Goal: Transaction & Acquisition: Book appointment/travel/reservation

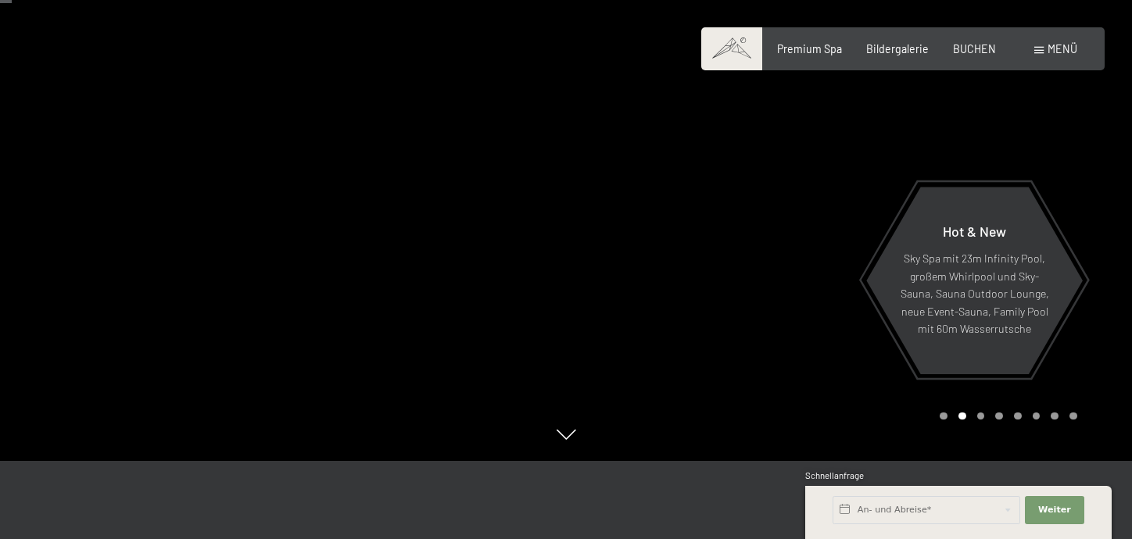
click at [941, 417] on div "Carousel Page 1" at bounding box center [944, 417] width 8 height 8
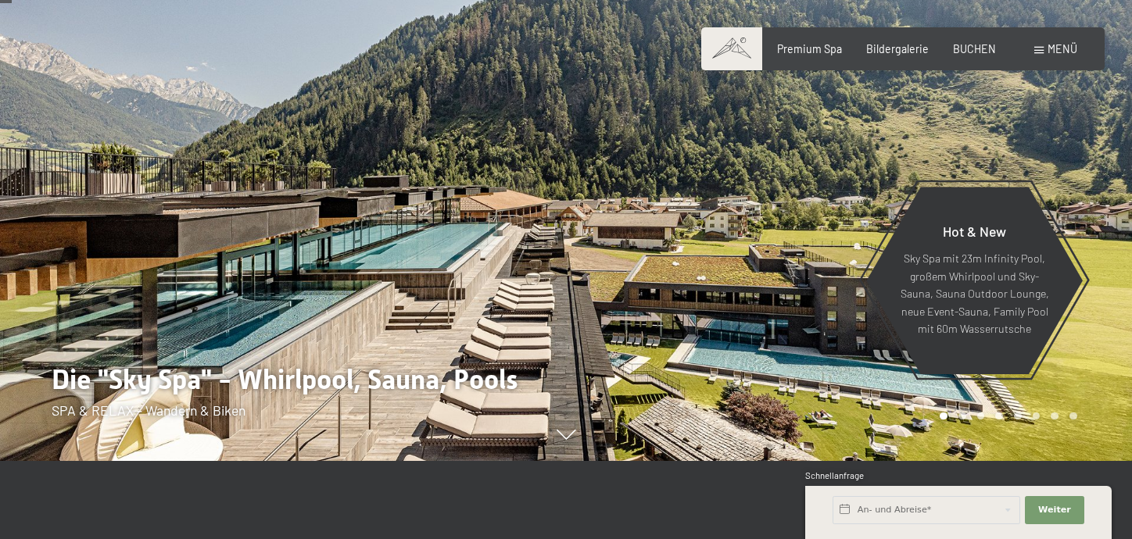
click at [960, 417] on div "Carousel Page 2" at bounding box center [962, 417] width 8 height 8
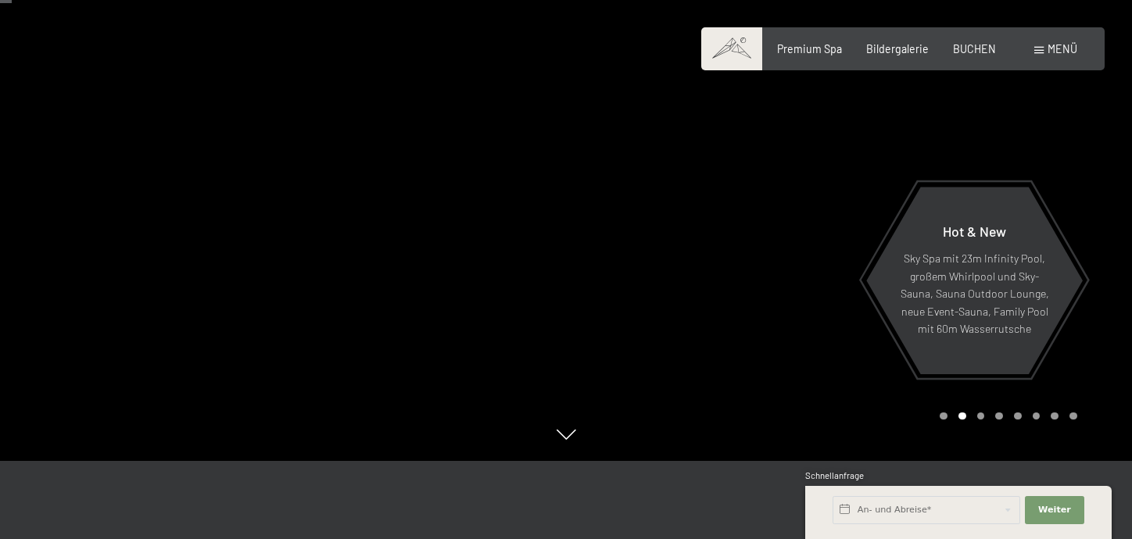
click at [978, 417] on div "Carousel Page 3" at bounding box center [981, 417] width 8 height 8
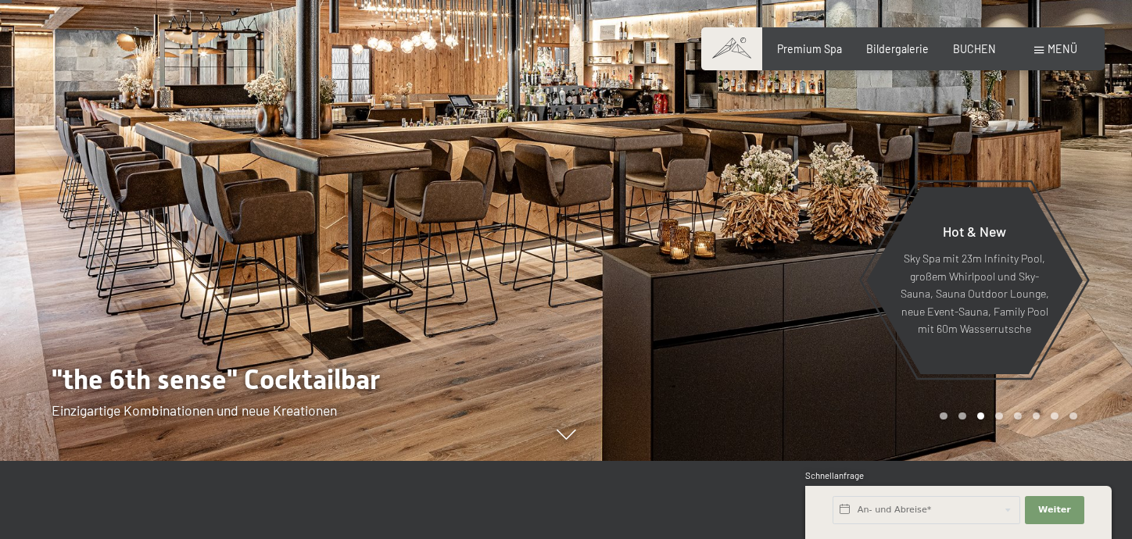
click at [999, 414] on div "Carousel Page 4" at bounding box center [999, 417] width 8 height 8
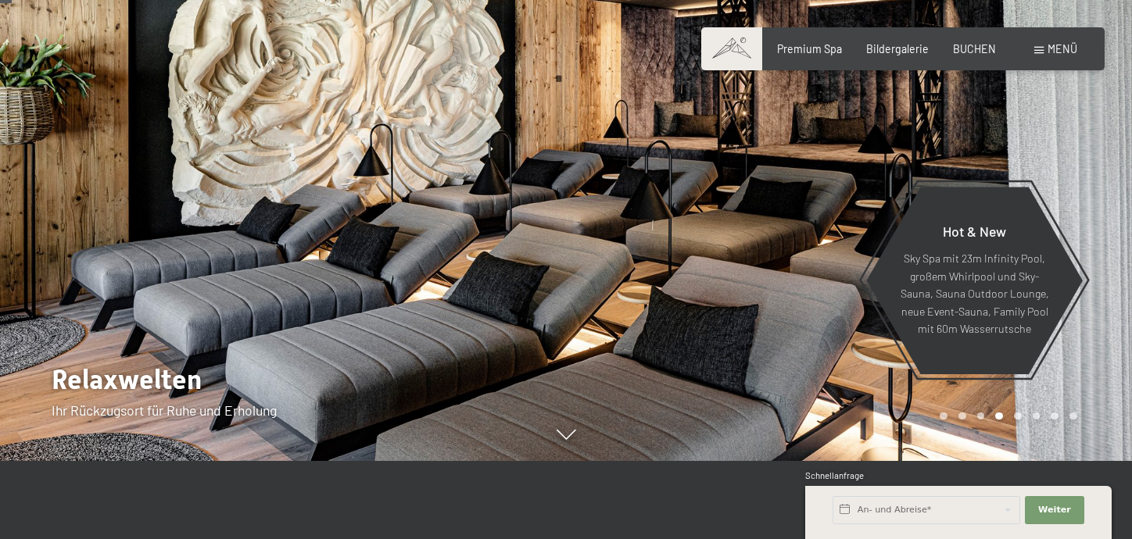
click at [1017, 413] on div "Carousel Page 5" at bounding box center [1018, 417] width 8 height 8
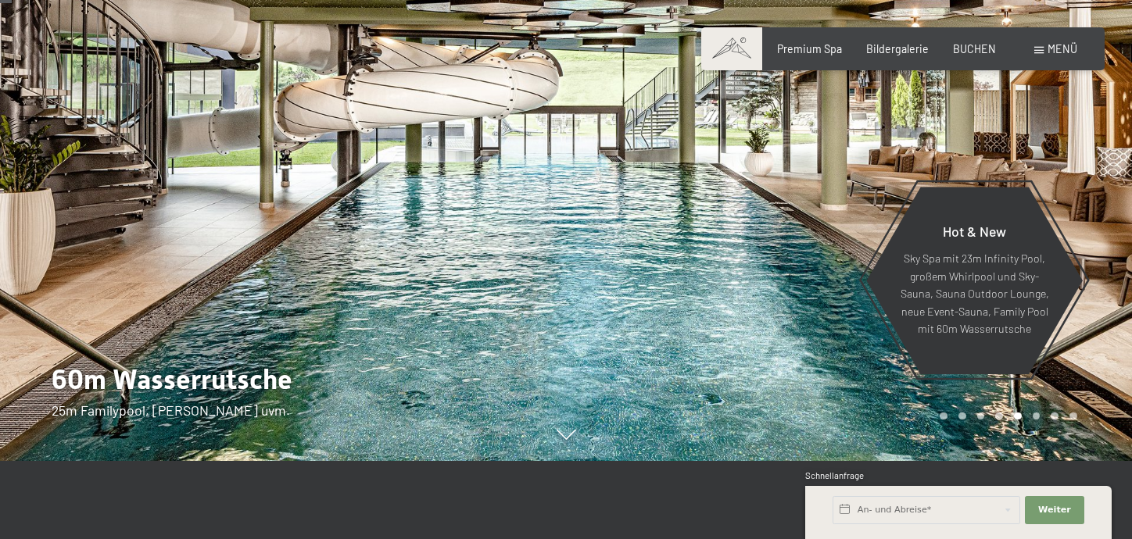
click at [1034, 413] on div "Carousel Page 6" at bounding box center [1037, 417] width 8 height 8
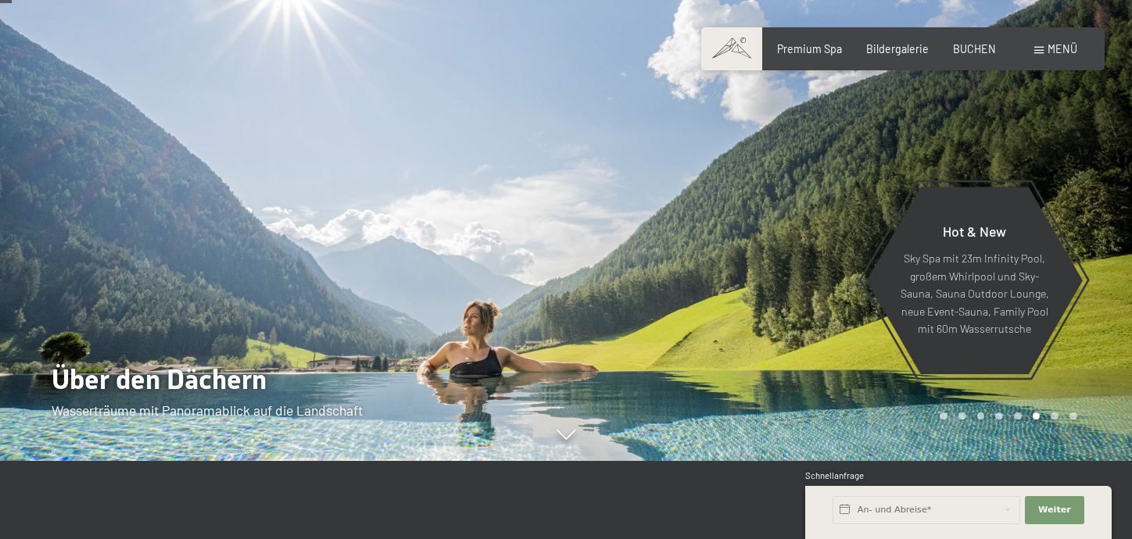
click at [1054, 416] on div "Carousel Page 7" at bounding box center [1055, 417] width 8 height 8
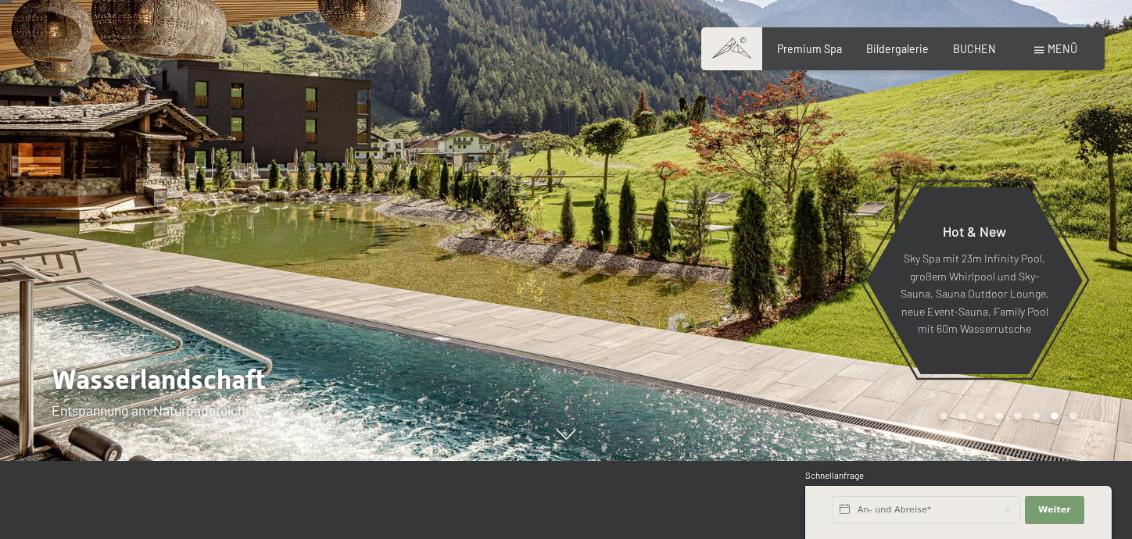
click at [1073, 417] on div "Carousel Page 8" at bounding box center [1073, 417] width 8 height 8
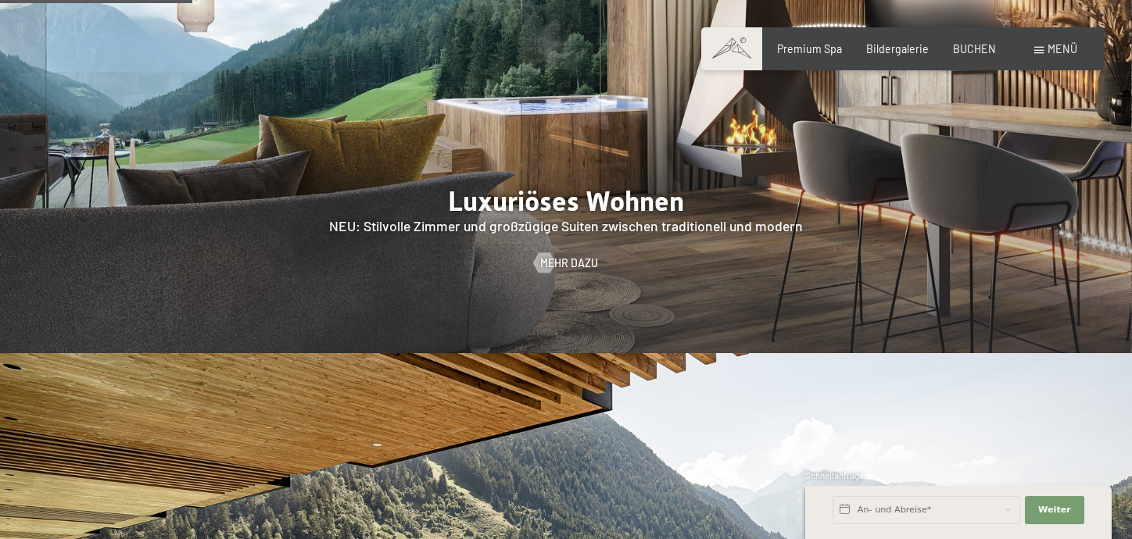
scroll to position [1094, 0]
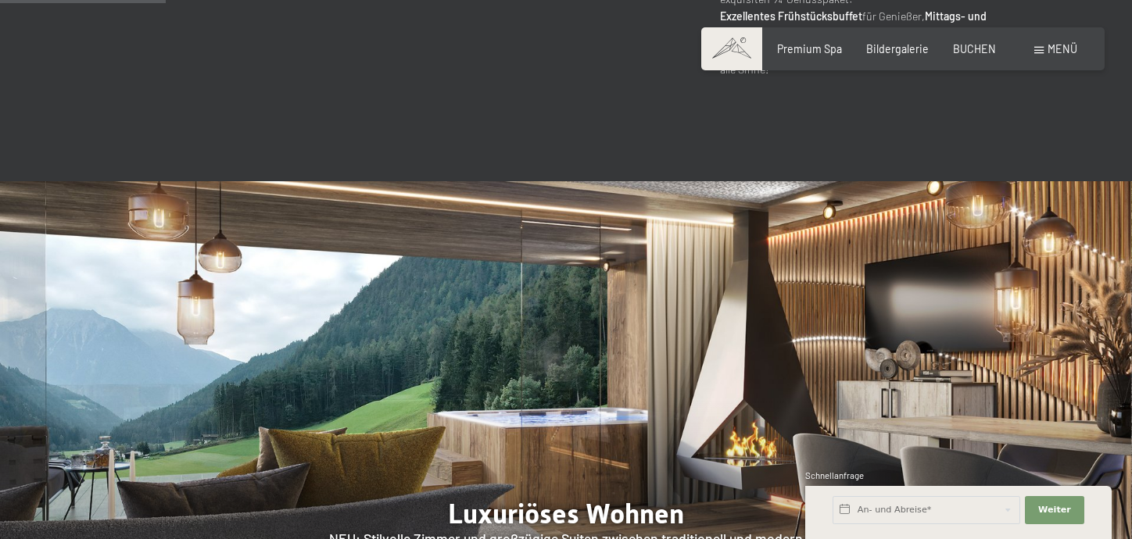
click at [1058, 46] on span "Menü" at bounding box center [1062, 48] width 30 height 13
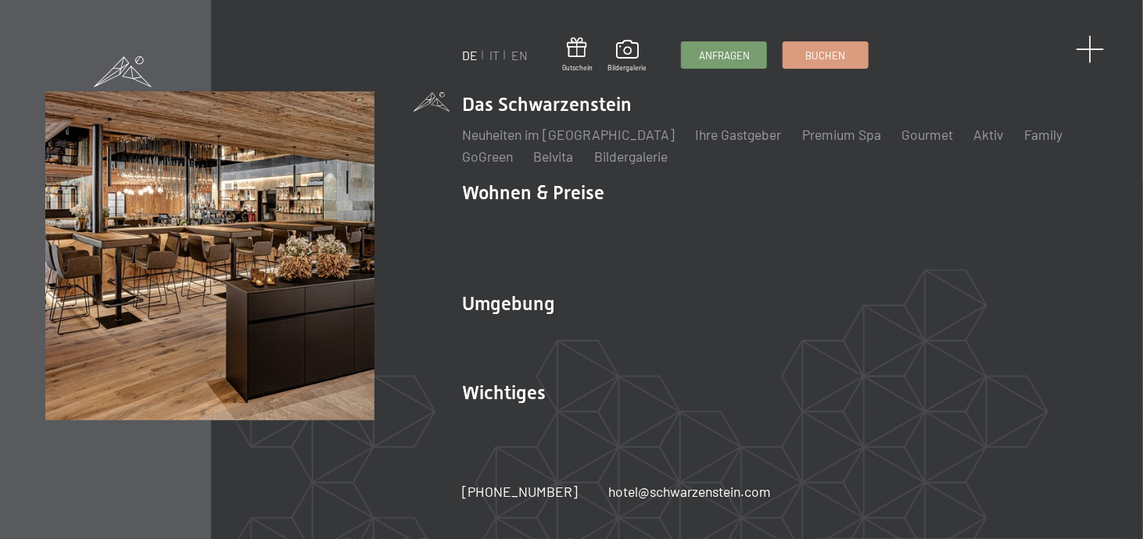
click at [1085, 45] on span at bounding box center [1090, 49] width 29 height 29
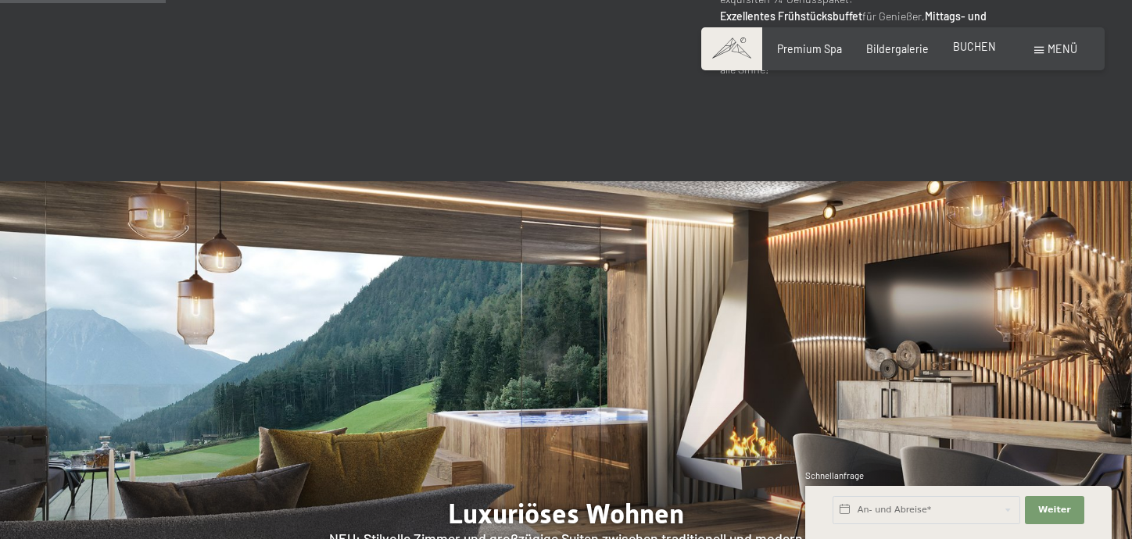
click at [988, 51] on span "BUCHEN" at bounding box center [974, 46] width 43 height 13
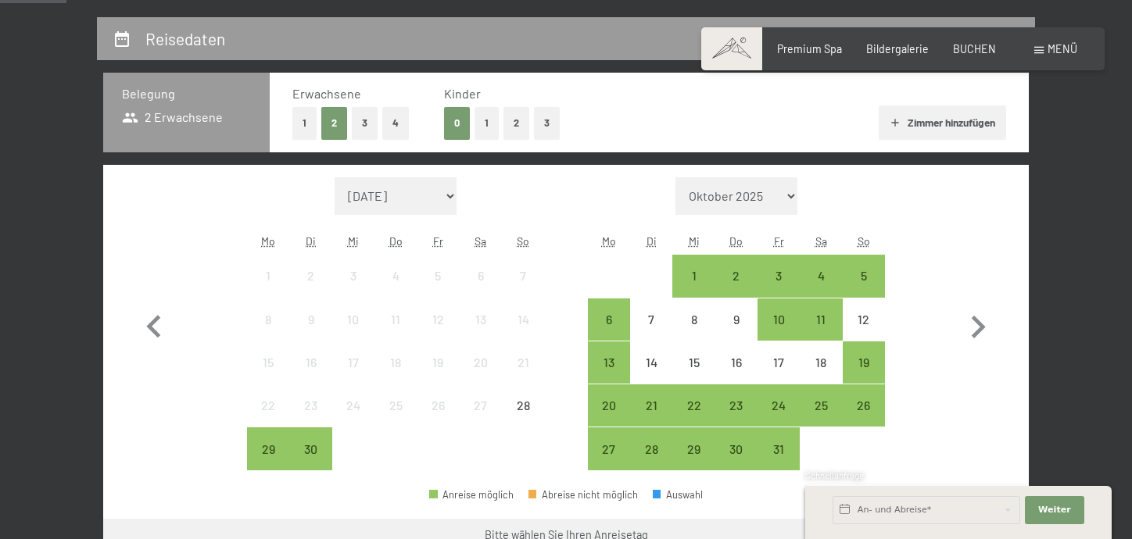
scroll to position [313, 0]
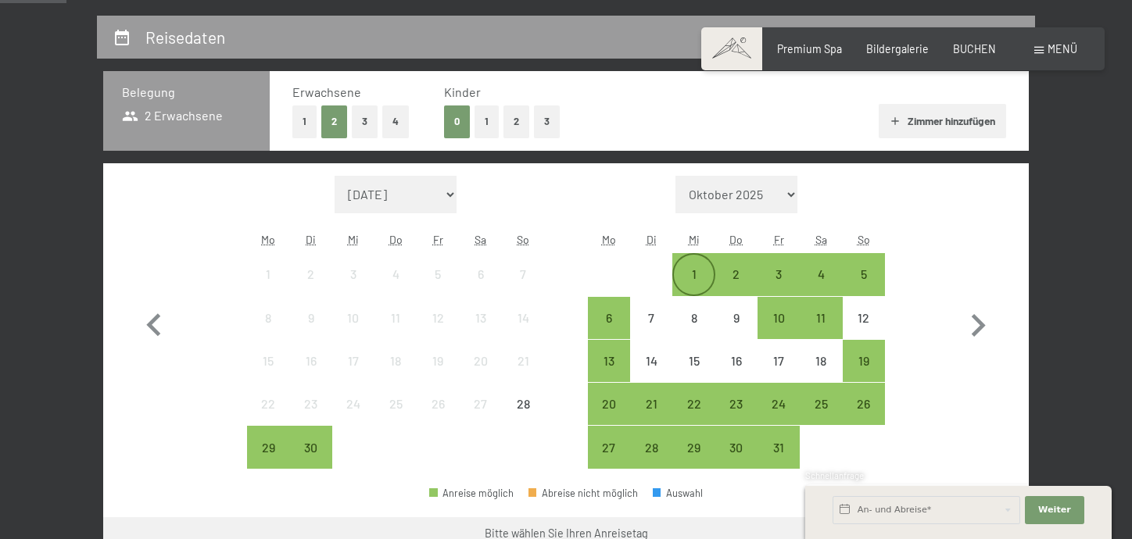
click at [685, 270] on div "1" at bounding box center [693, 287] width 39 height 39
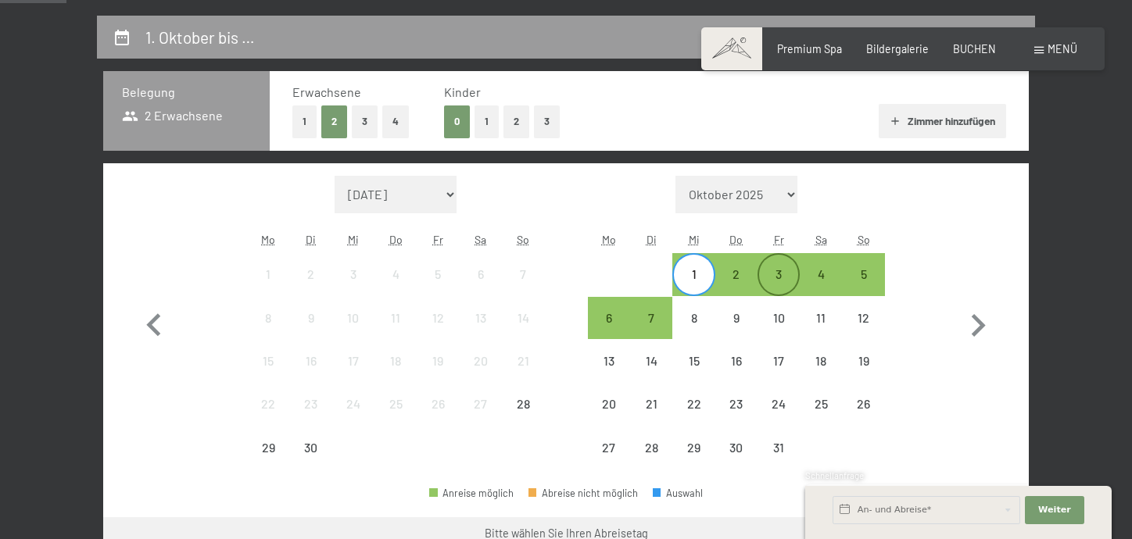
click at [779, 273] on div "3" at bounding box center [778, 287] width 39 height 39
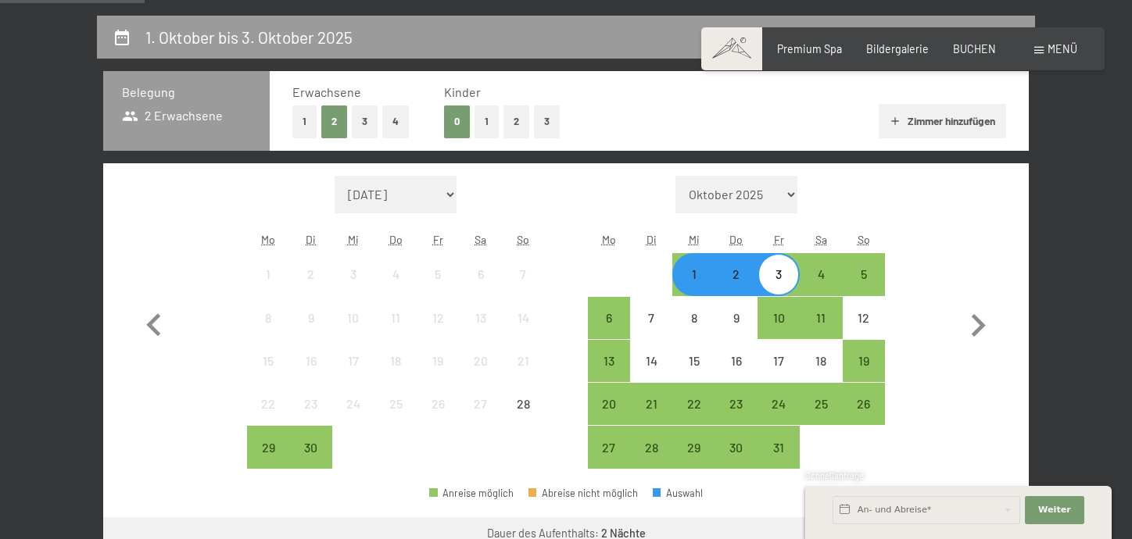
scroll to position [469, 0]
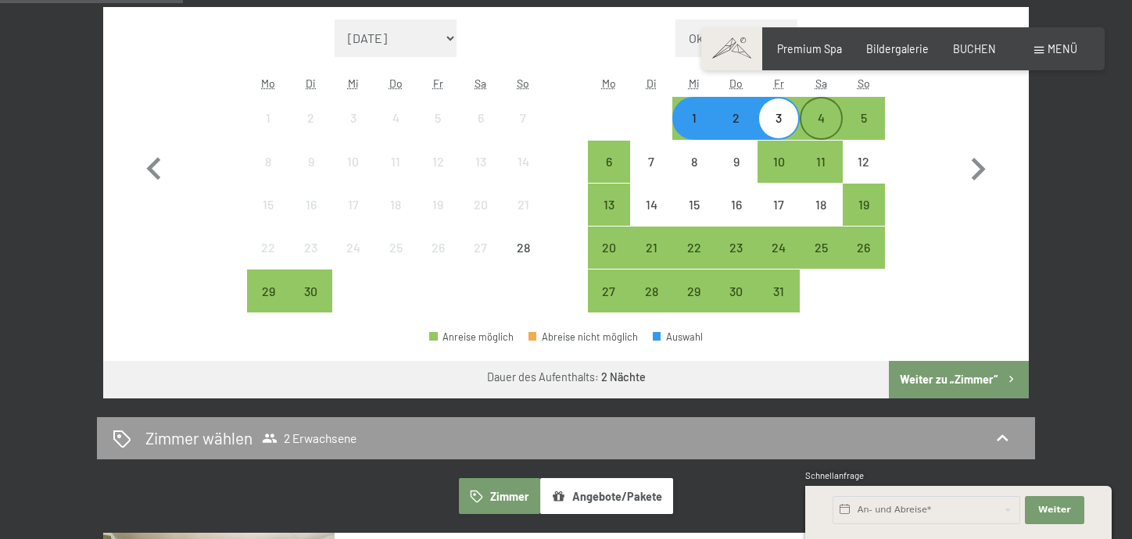
click at [817, 116] on div "4" at bounding box center [820, 131] width 39 height 39
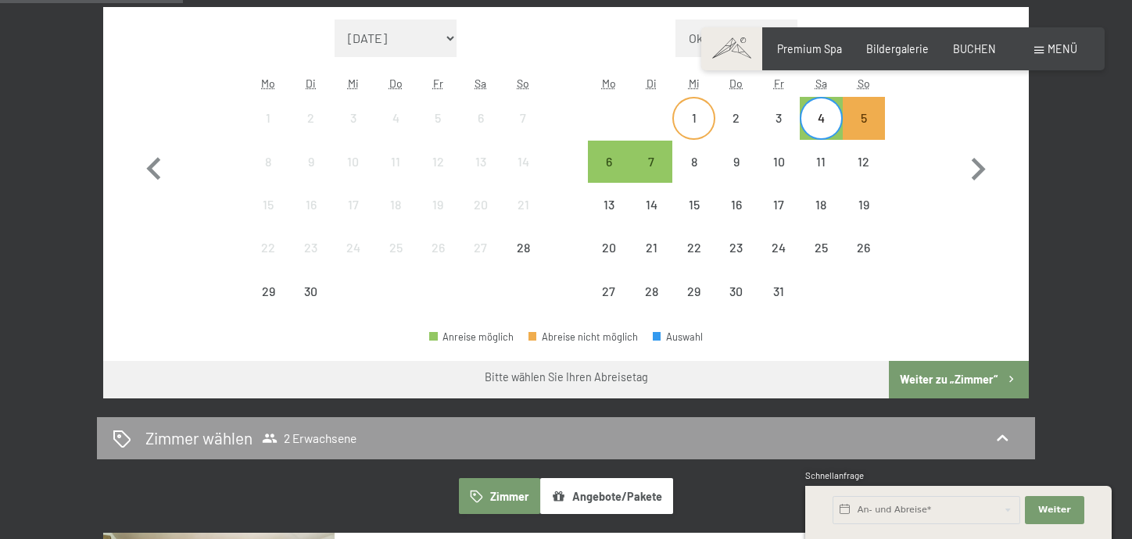
click at [691, 121] on div "1" at bounding box center [693, 131] width 39 height 39
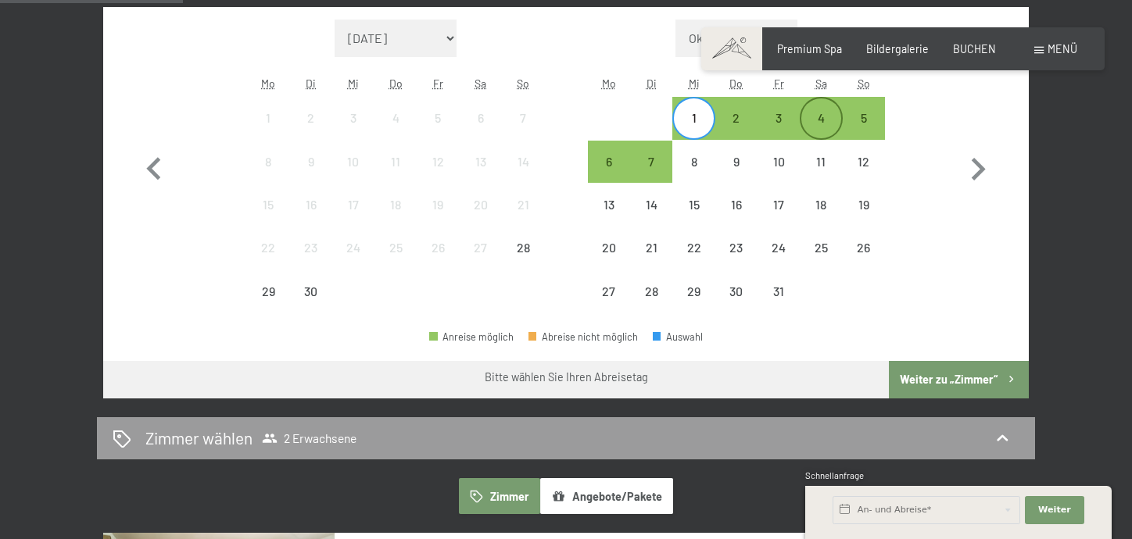
click at [819, 120] on div "4" at bounding box center [820, 131] width 39 height 39
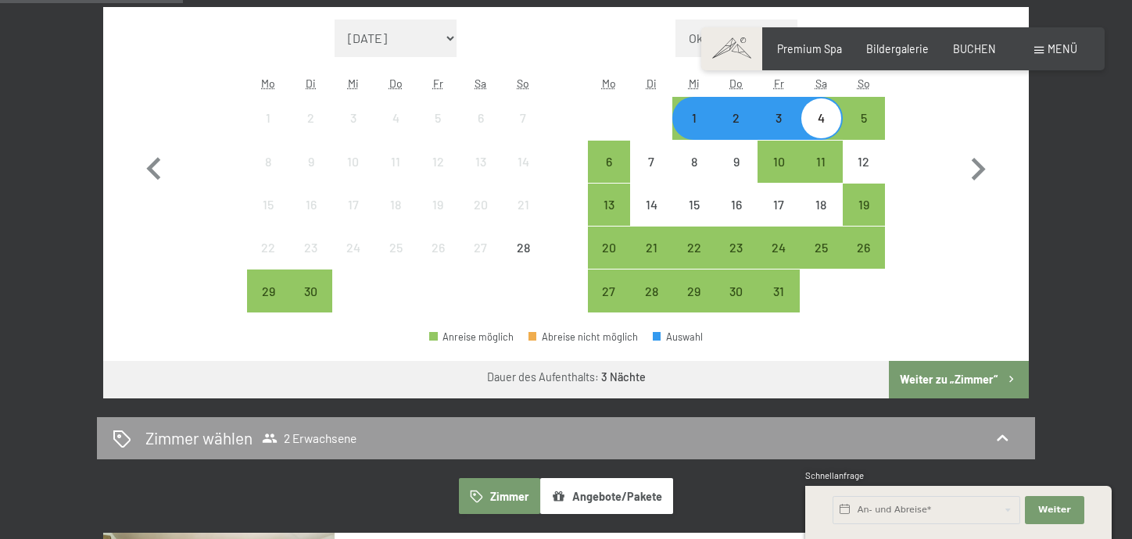
click at [980, 379] on button "Weiter zu „Zimmer“" at bounding box center [959, 380] width 140 height 38
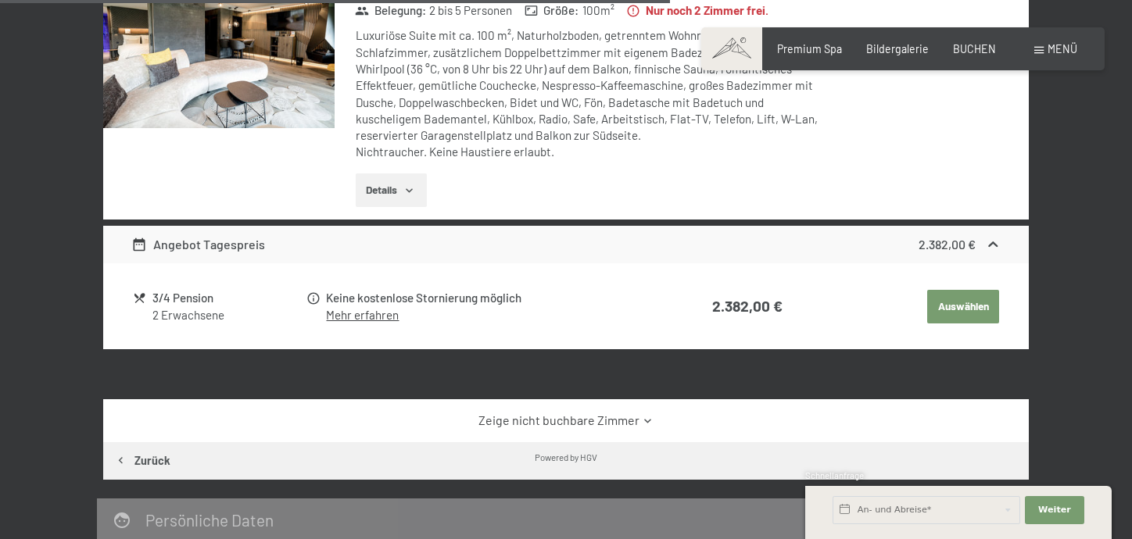
scroll to position [1423, 0]
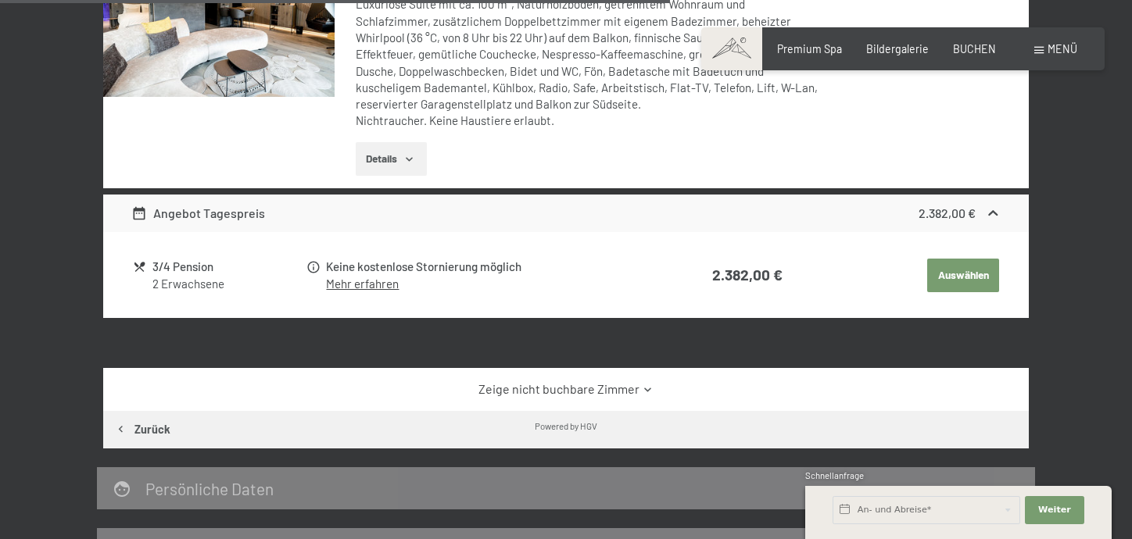
click at [645, 388] on icon at bounding box center [647, 390] width 6 height 4
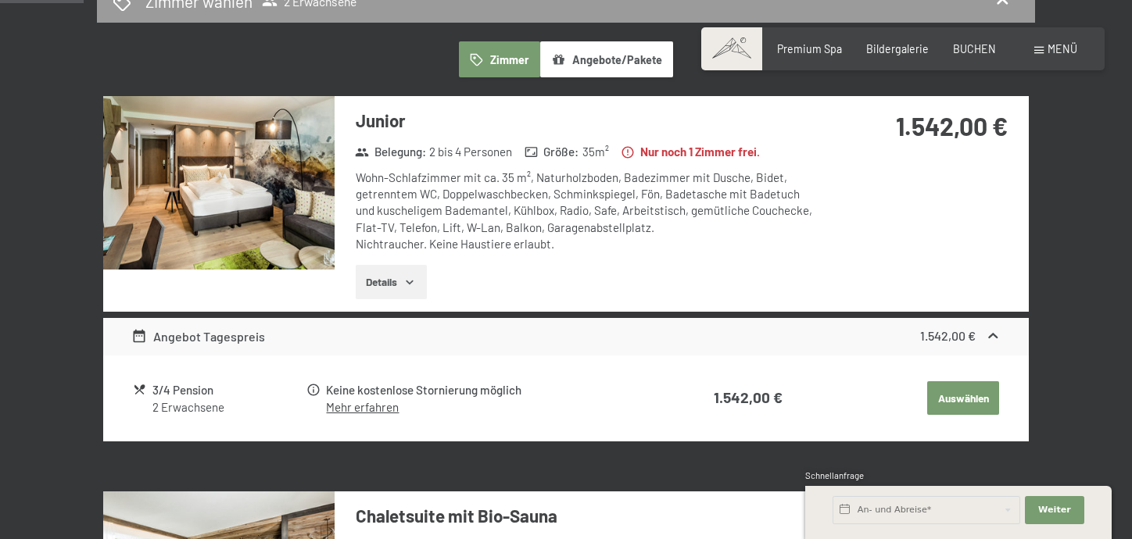
scroll to position [469, 0]
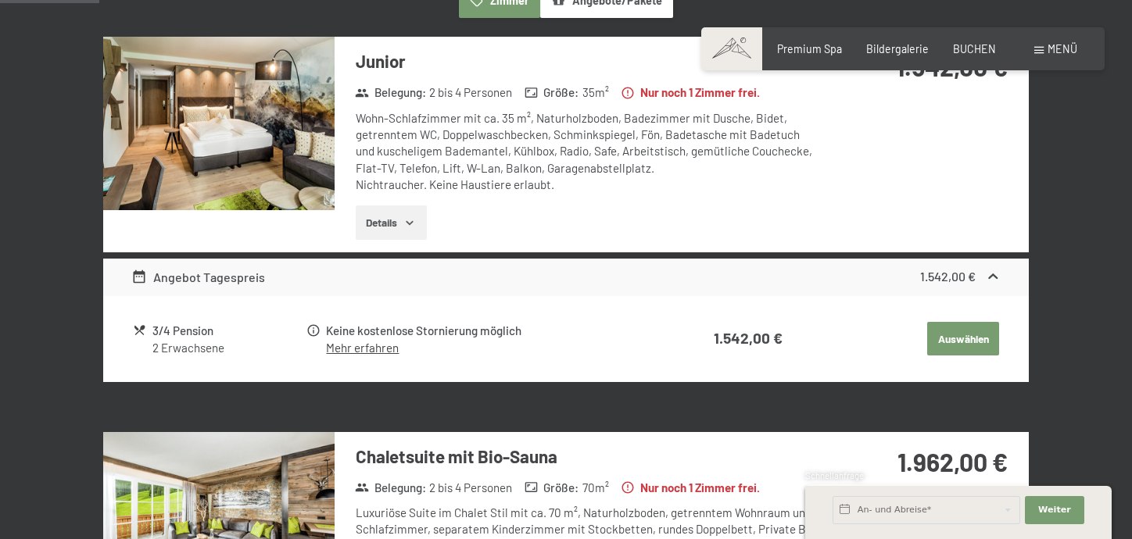
click at [954, 338] on button "Auswählen" at bounding box center [963, 339] width 72 height 34
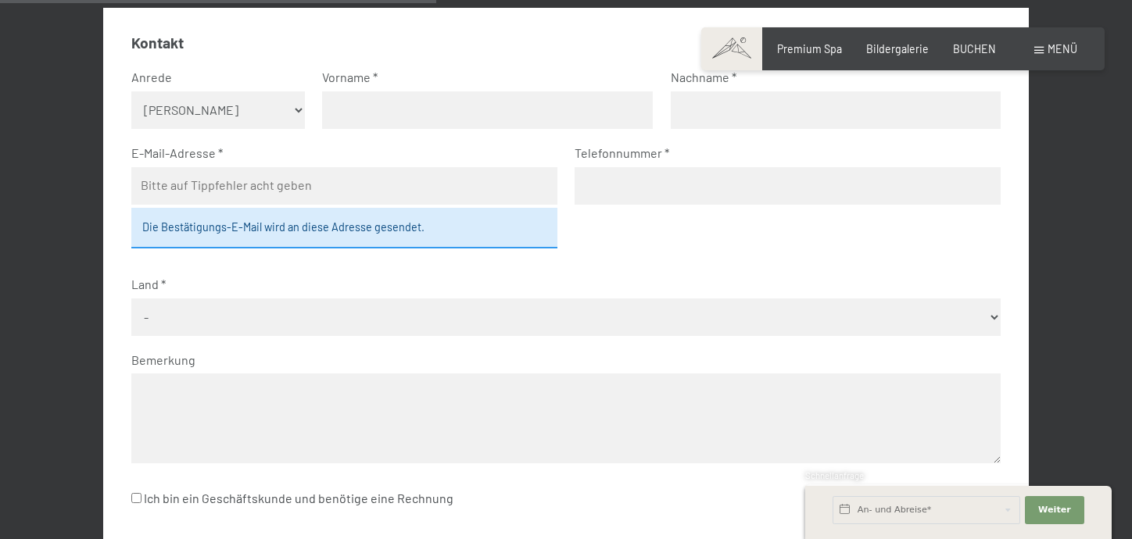
scroll to position [406, 0]
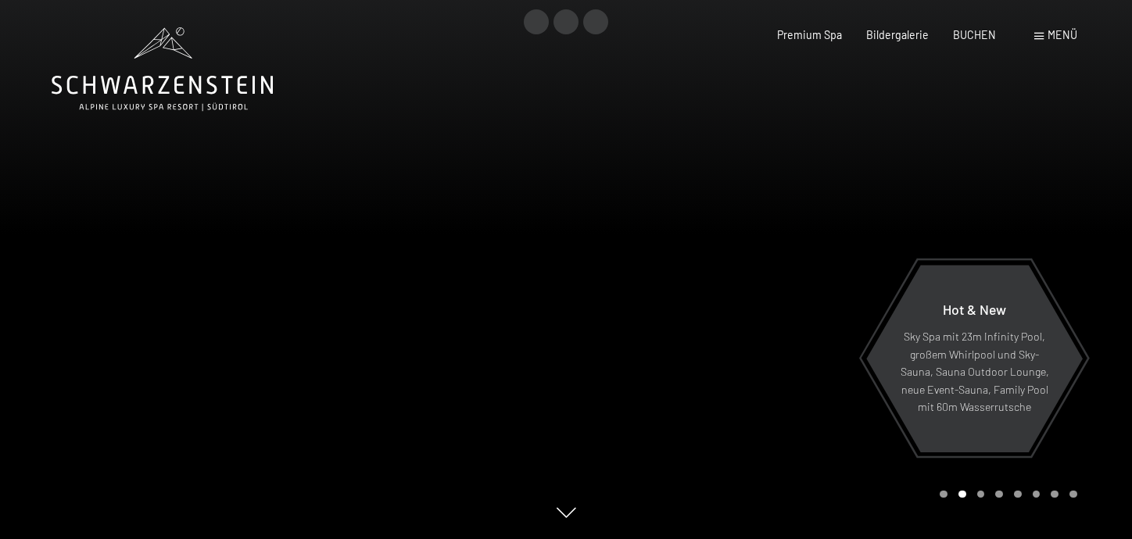
click at [1059, 38] on span "Menü" at bounding box center [1062, 34] width 30 height 13
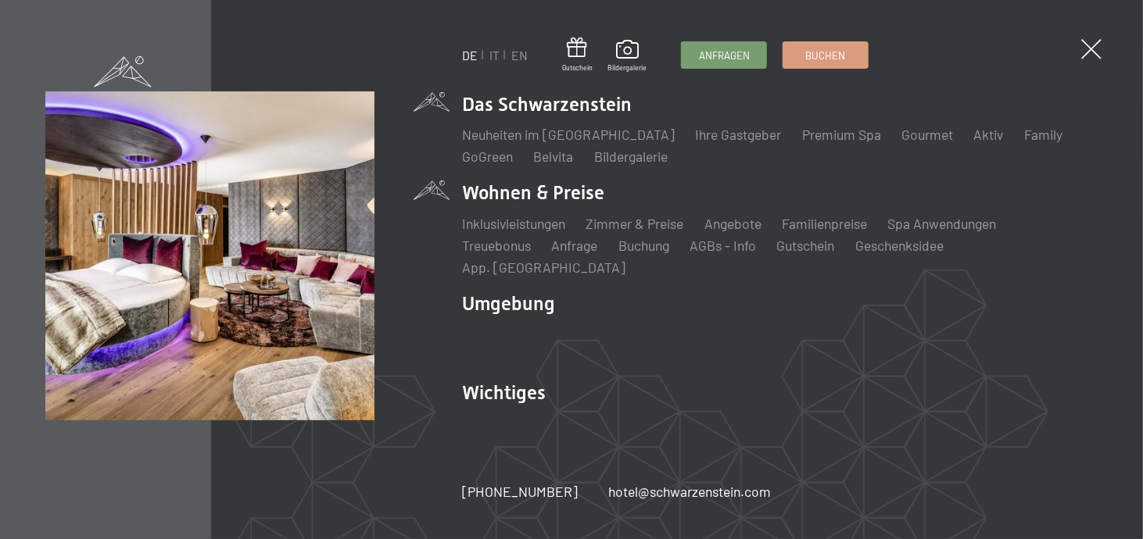
click at [495, 206] on li "Wohnen & Preise Inklusivleistungen Zimmer & Preise Liste Angebote Liste Familie…" at bounding box center [779, 228] width 635 height 97
click at [623, 232] on link "Zimmer & Preise" at bounding box center [634, 223] width 98 height 17
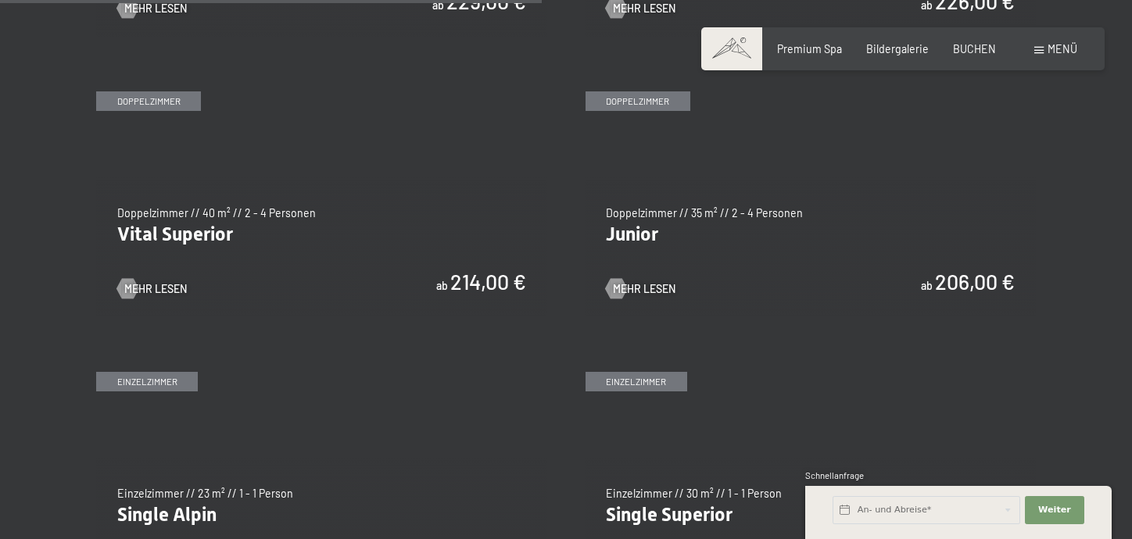
scroll to position [1876, 0]
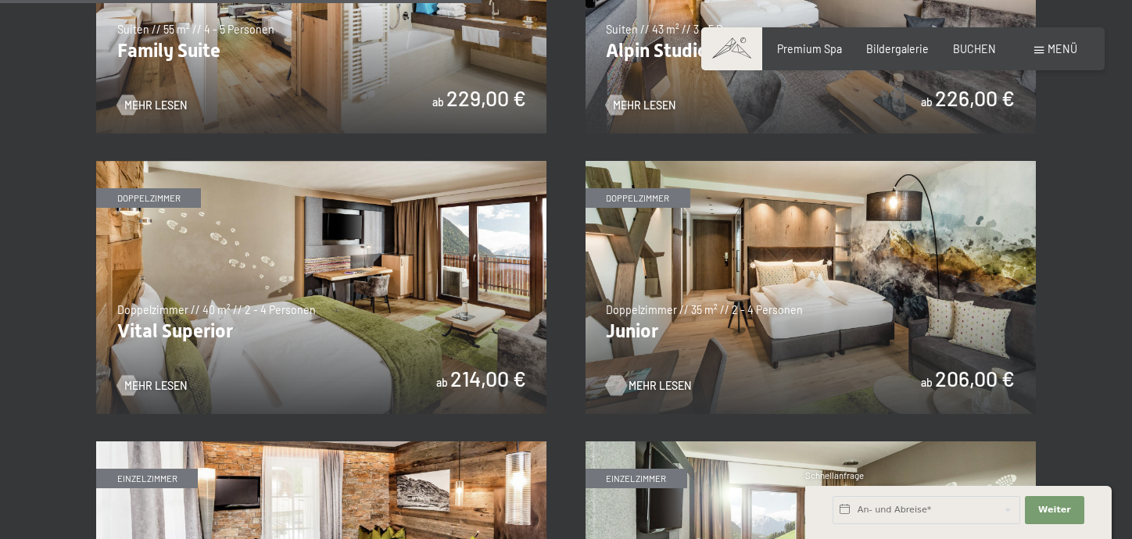
click at [651, 381] on span "Mehr Lesen" at bounding box center [659, 386] width 63 height 16
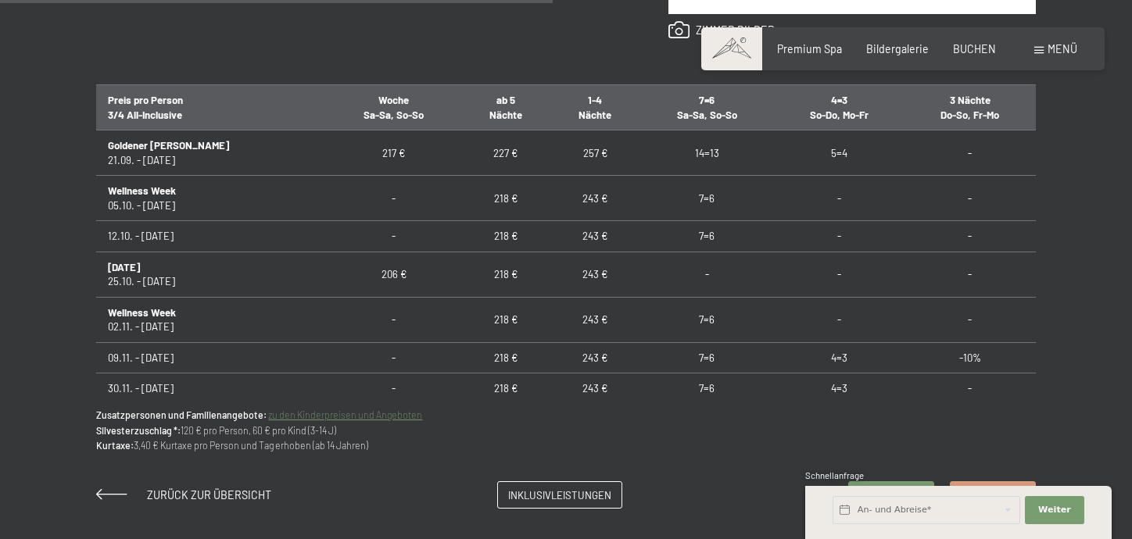
scroll to position [1094, 0]
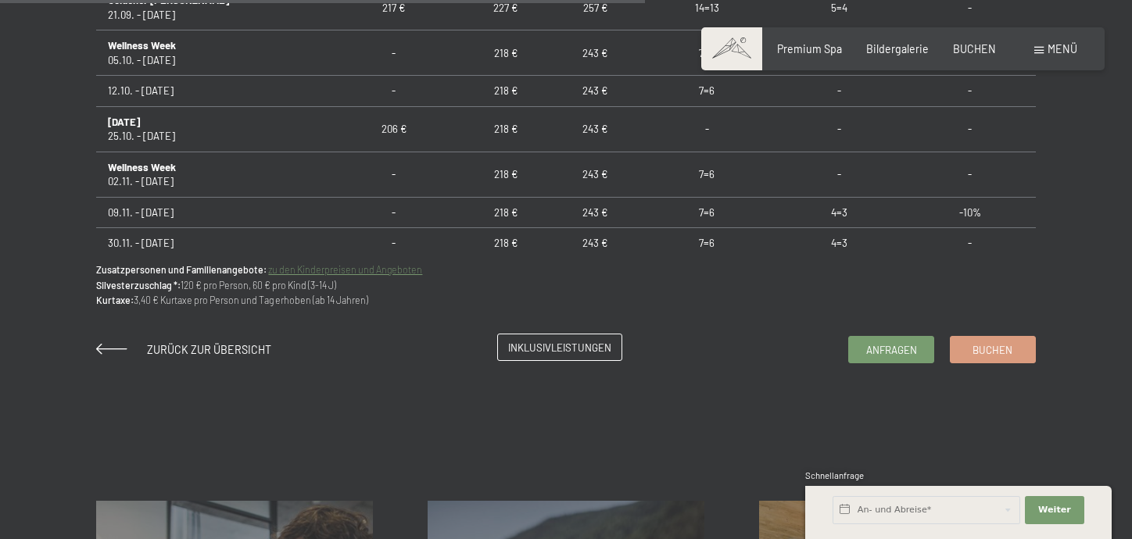
click at [560, 347] on span "Inklusivleistungen" at bounding box center [559, 348] width 103 height 14
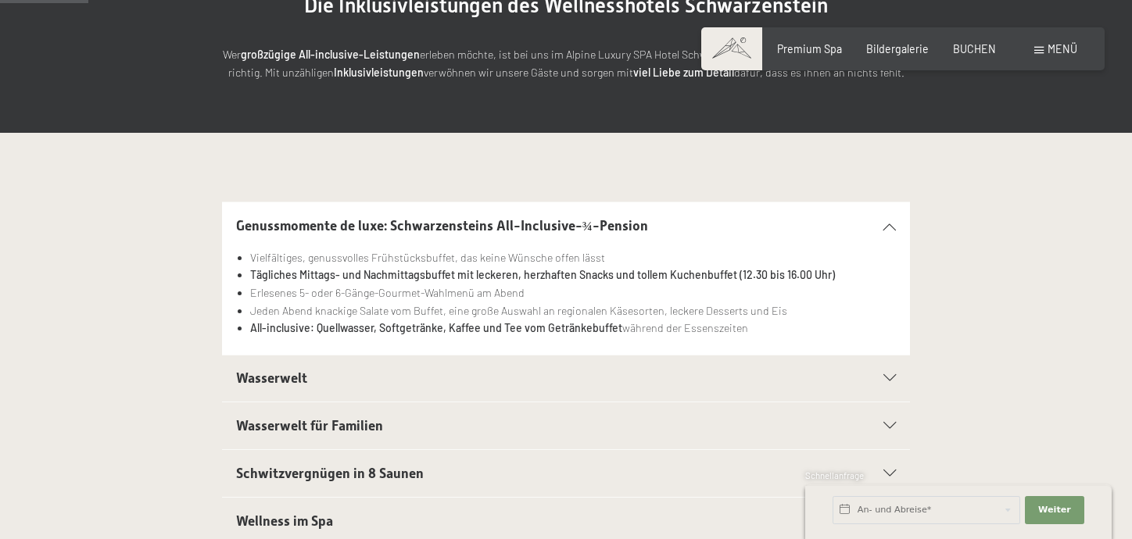
scroll to position [391, 0]
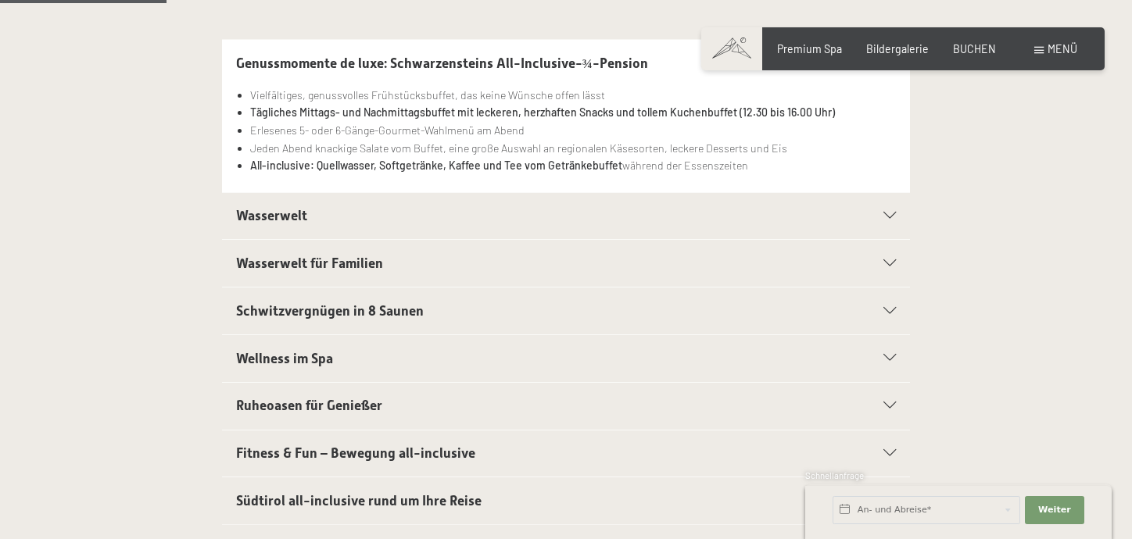
click at [889, 311] on icon at bounding box center [889, 311] width 13 height 7
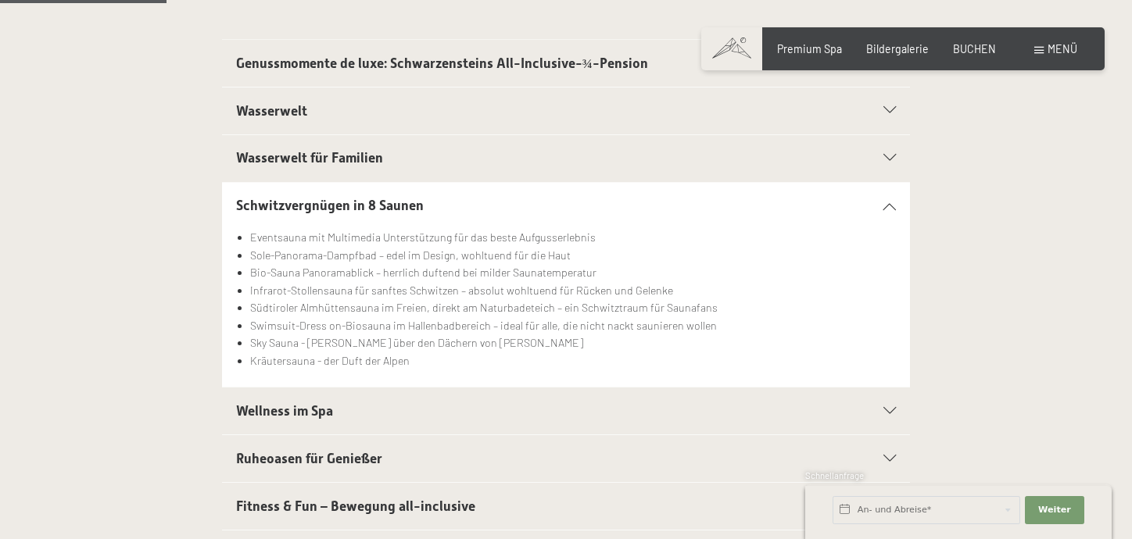
click at [894, 204] on icon at bounding box center [889, 205] width 13 height 7
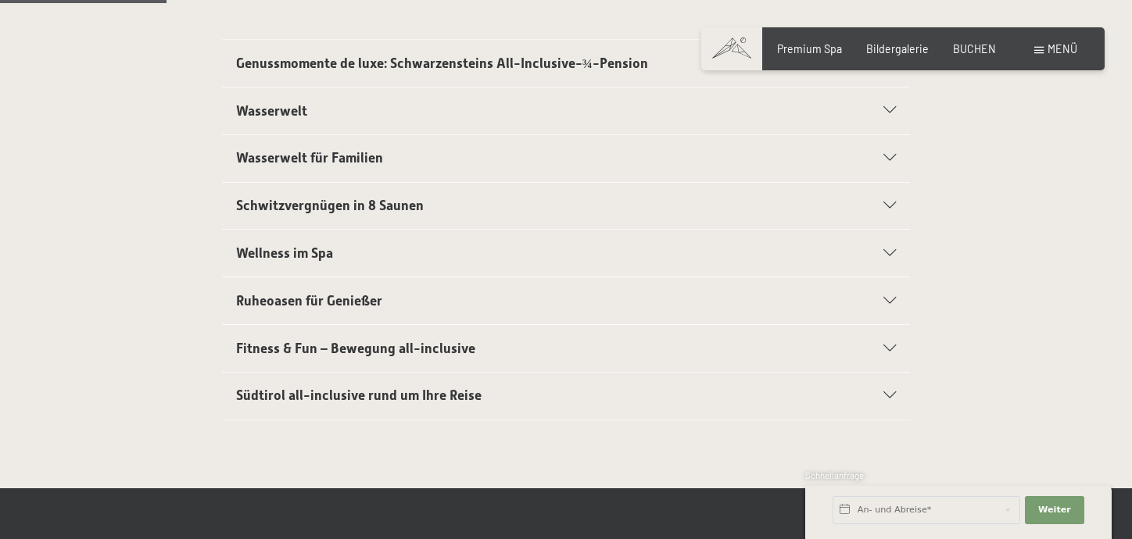
click at [887, 252] on icon at bounding box center [889, 253] width 13 height 7
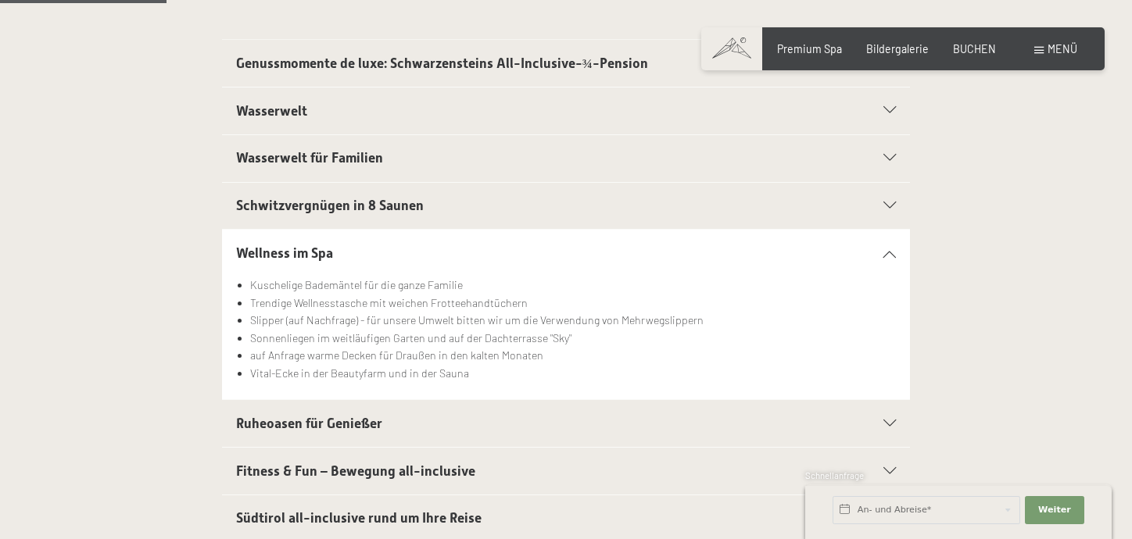
click at [887, 252] on icon at bounding box center [889, 253] width 13 height 7
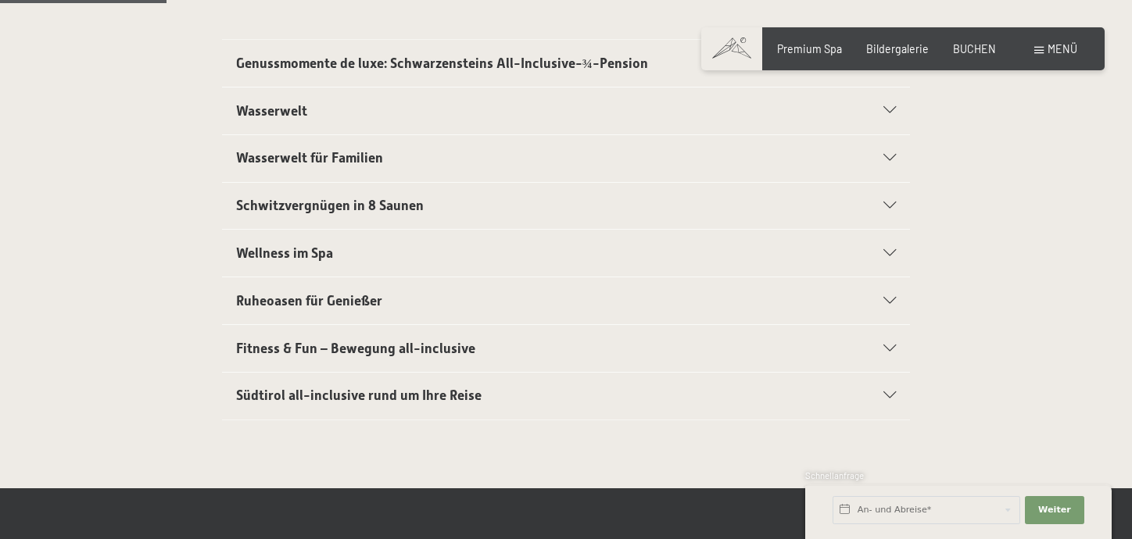
click at [892, 388] on div "Südtirol all-inclusive rund um Ihre Reise" at bounding box center [566, 396] width 660 height 47
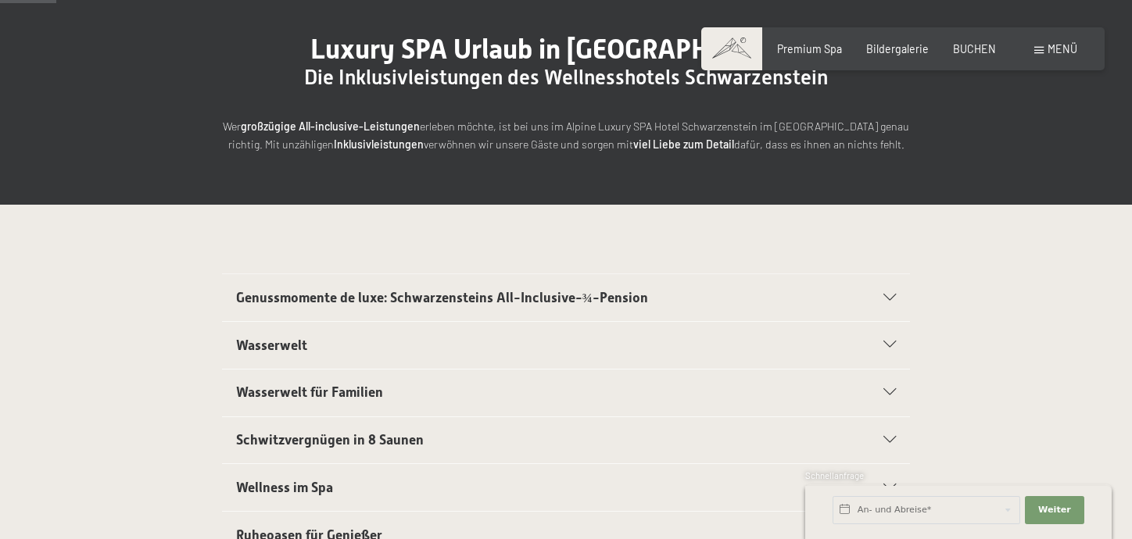
scroll to position [0, 0]
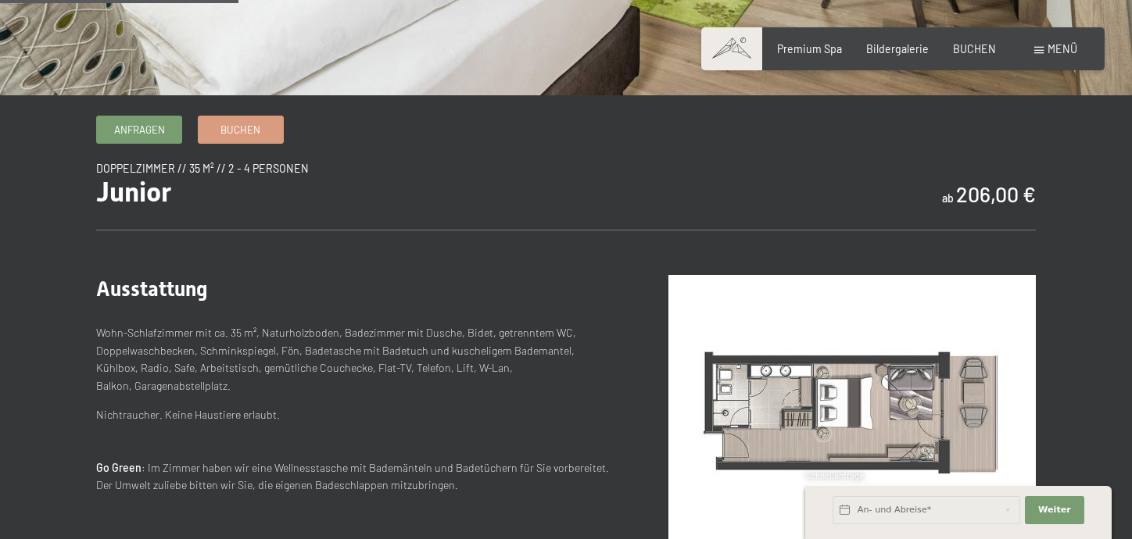
scroll to position [391, 0]
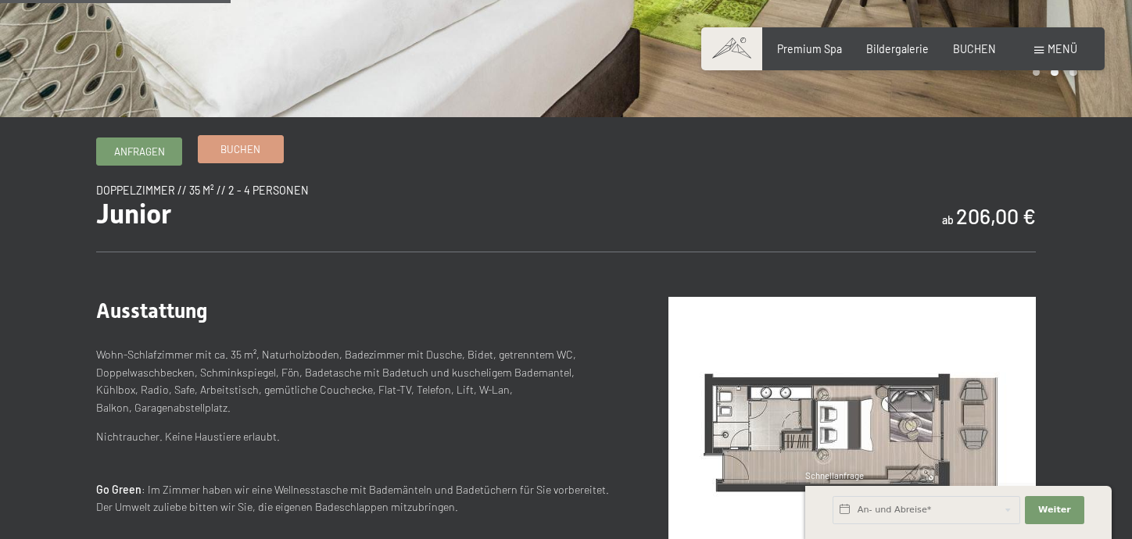
click at [241, 153] on span "Buchen" at bounding box center [240, 149] width 40 height 14
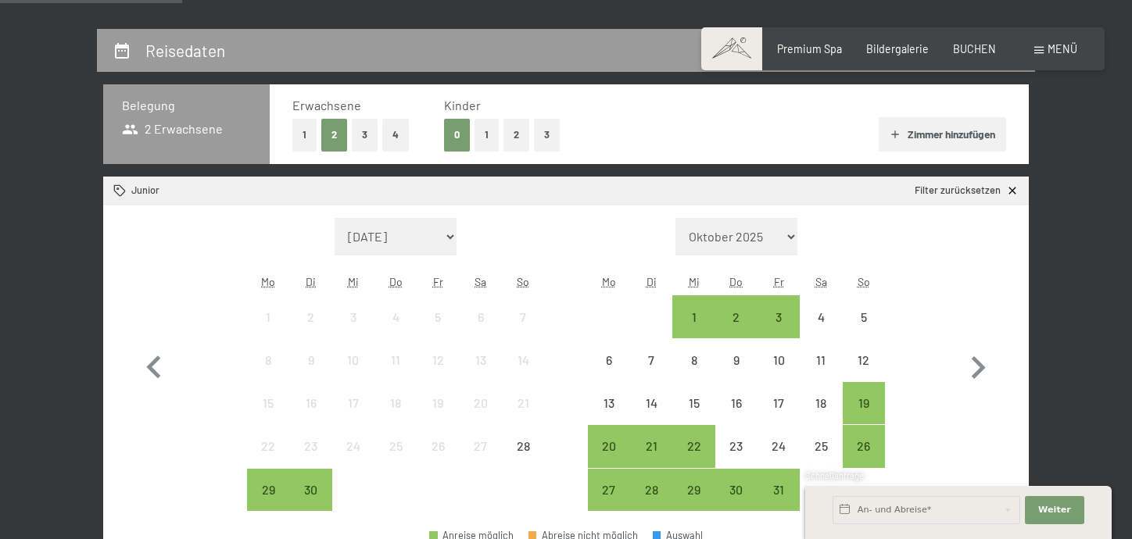
scroll to position [391, 0]
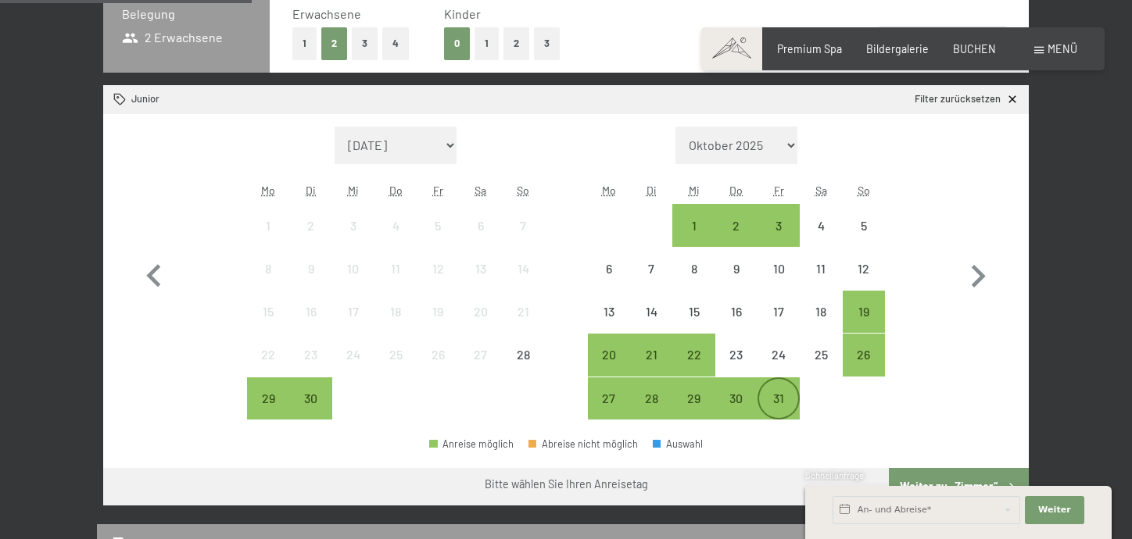
click at [776, 397] on div "31" at bounding box center [778, 411] width 39 height 39
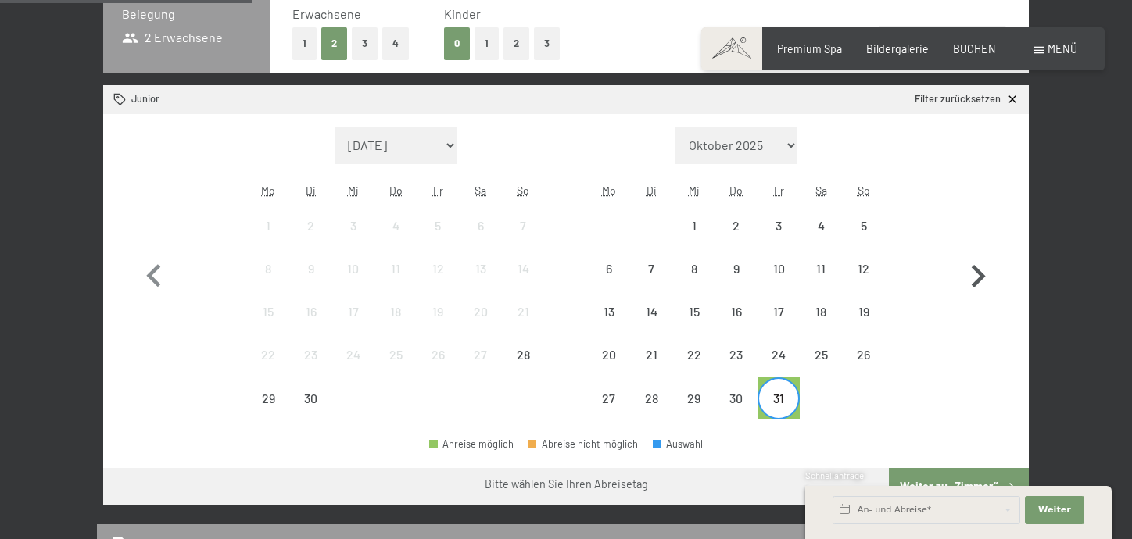
click at [982, 267] on icon "button" at bounding box center [977, 276] width 45 height 45
select select "2025-10-01"
select select "2025-11-01"
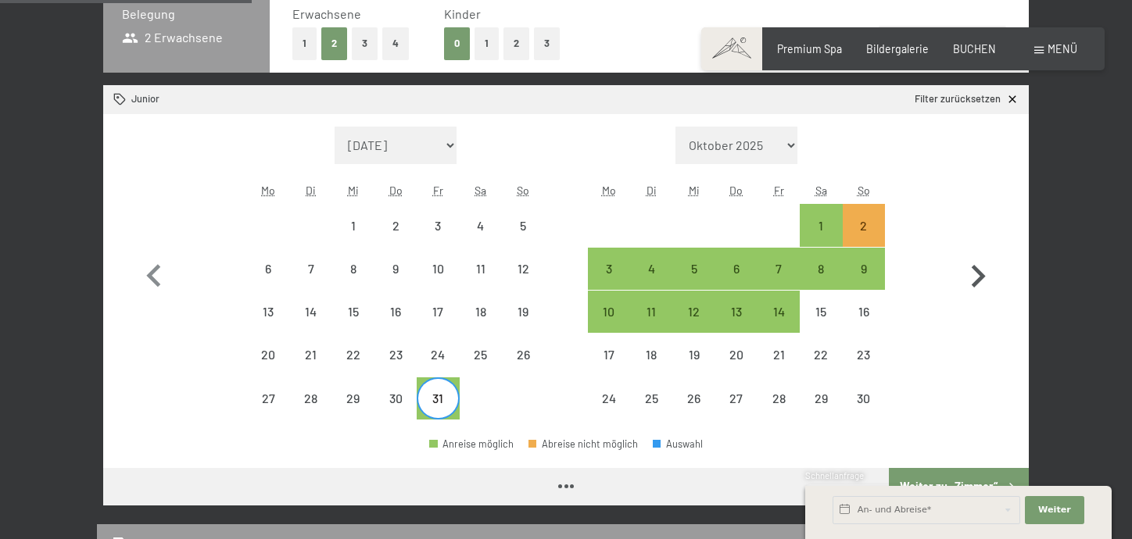
select select "2025-10-01"
select select "2025-11-01"
click at [642, 268] on div "4" at bounding box center [651, 282] width 39 height 39
select select "2025-10-01"
select select "2025-11-01"
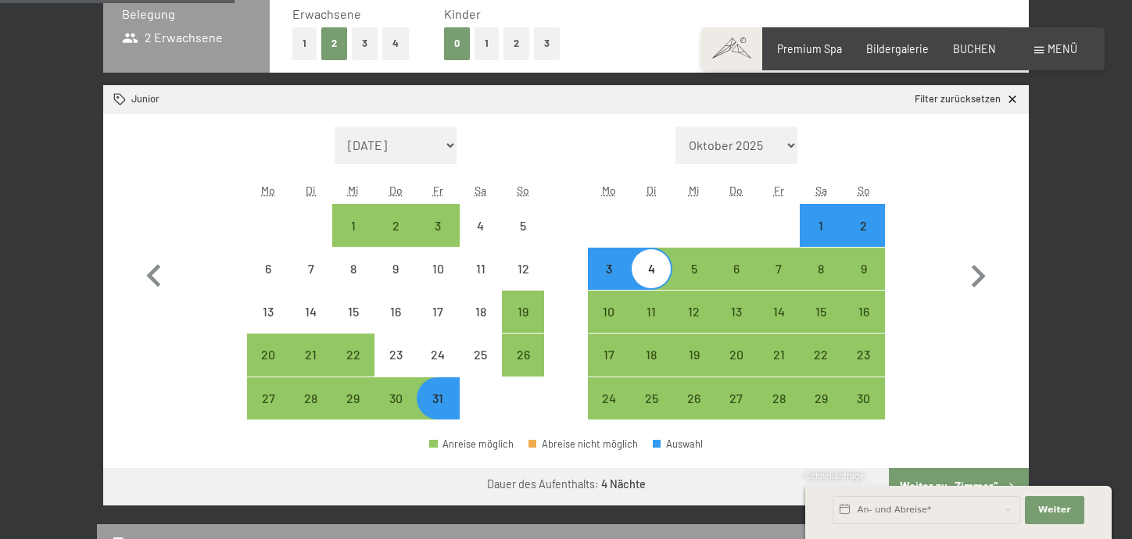
click at [441, 407] on div "31" at bounding box center [437, 411] width 39 height 39
select select "2025-10-01"
select select "2025-11-01"
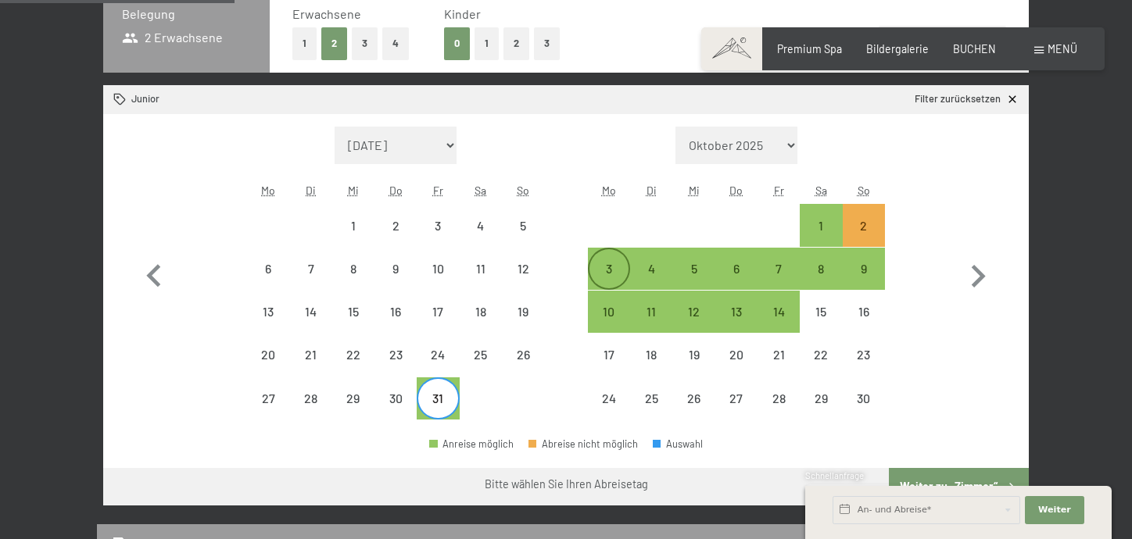
click at [604, 267] on div "3" at bounding box center [608, 282] width 39 height 39
select select "2025-10-01"
select select "2025-11-01"
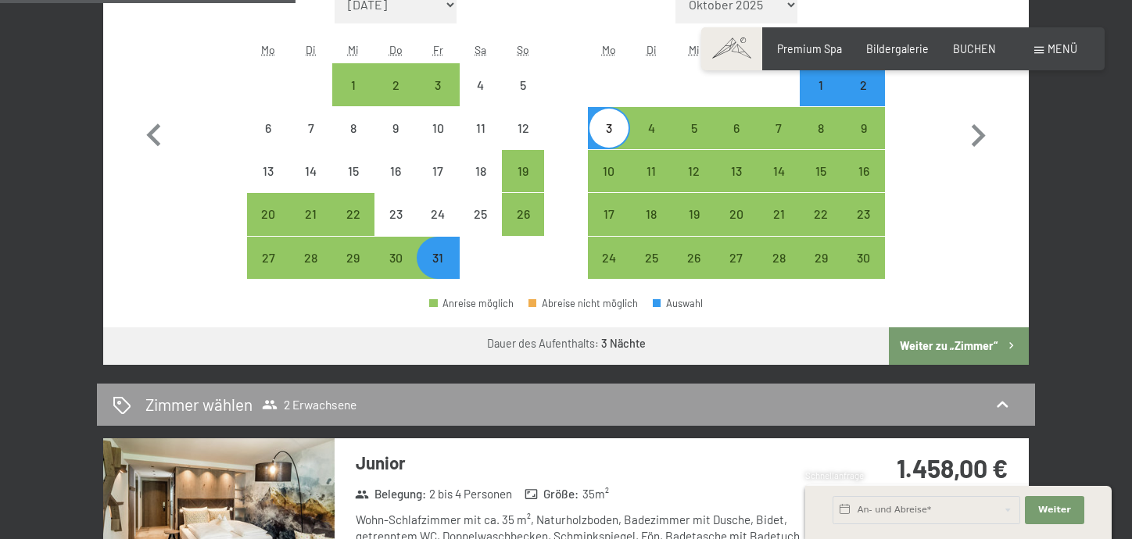
scroll to position [547, 0]
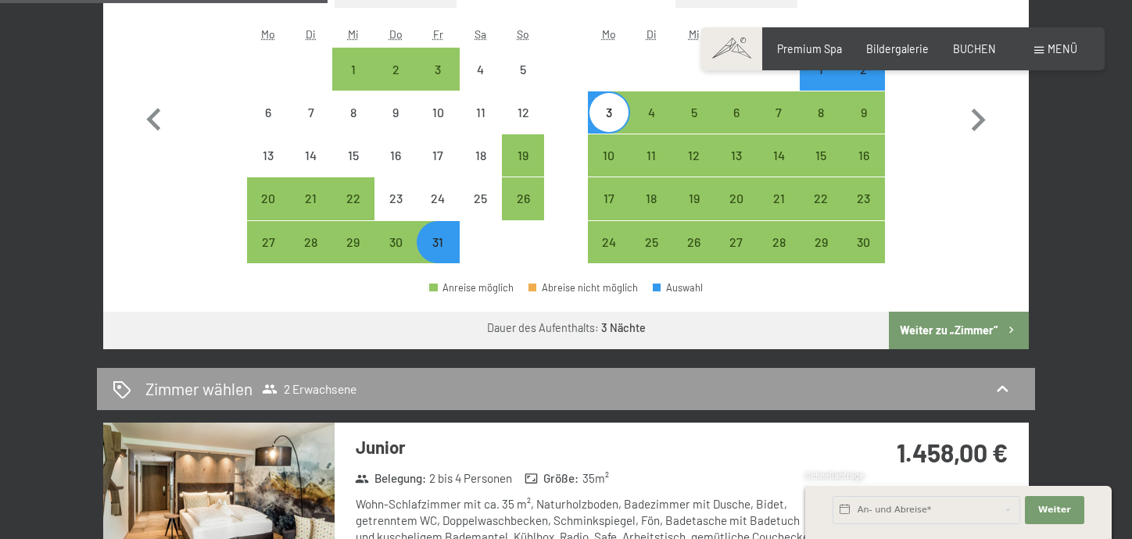
click at [963, 331] on button "Weiter zu „Zimmer“" at bounding box center [959, 331] width 140 height 38
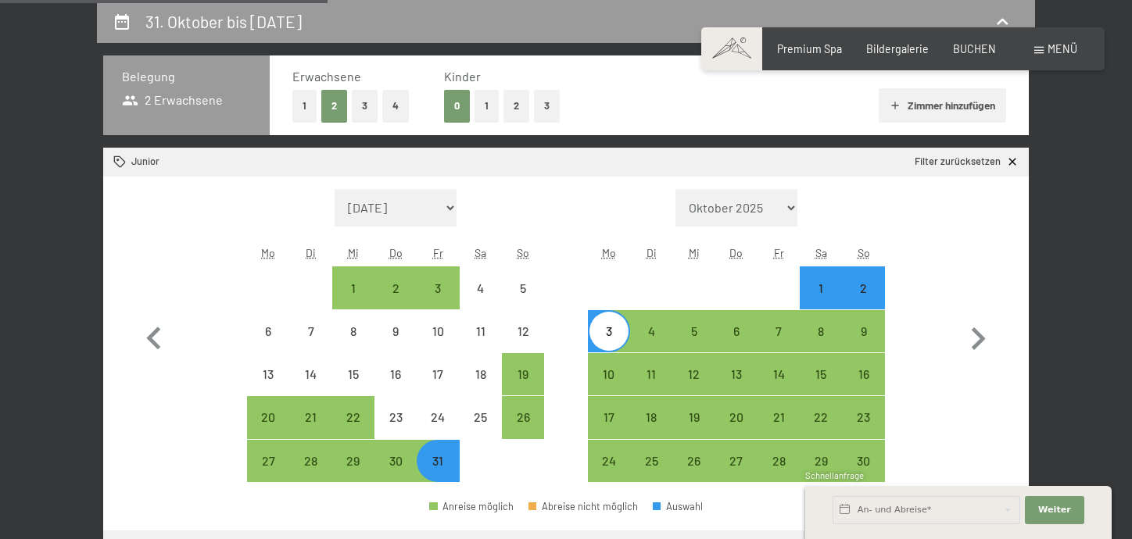
select select "2025-10-01"
select select "2025-11-01"
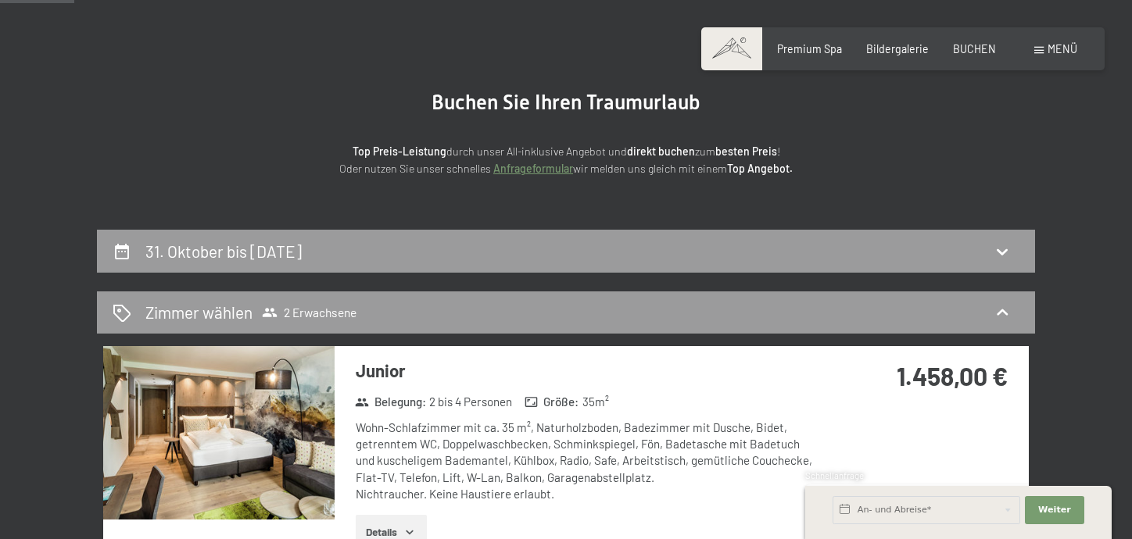
scroll to position [250, 0]
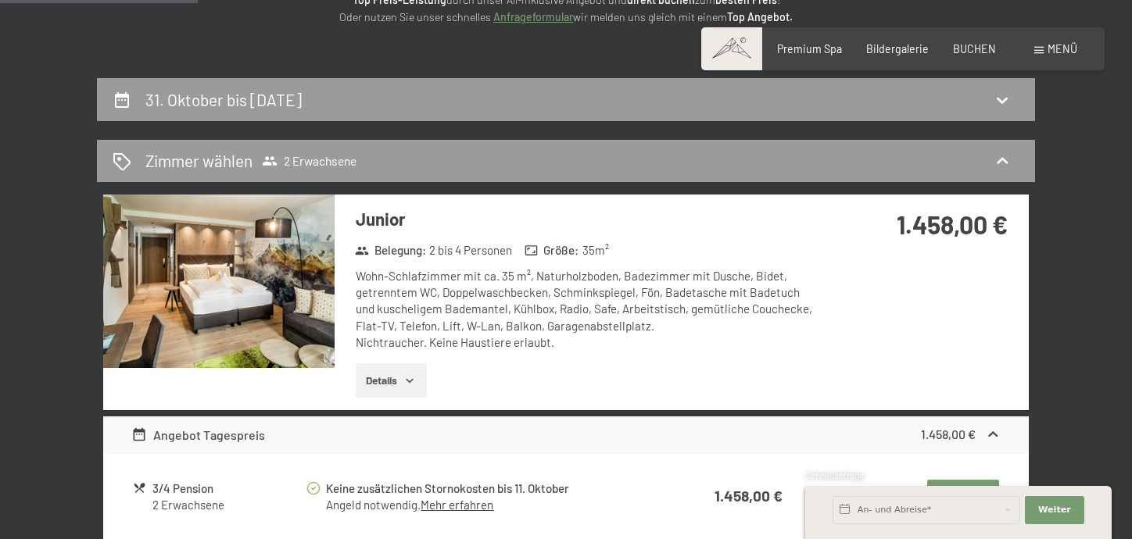
drag, startPoint x: 403, startPoint y: 372, endPoint x: 910, endPoint y: 388, distance: 507.5
click at [403, 372] on button "Details" at bounding box center [391, 380] width 71 height 34
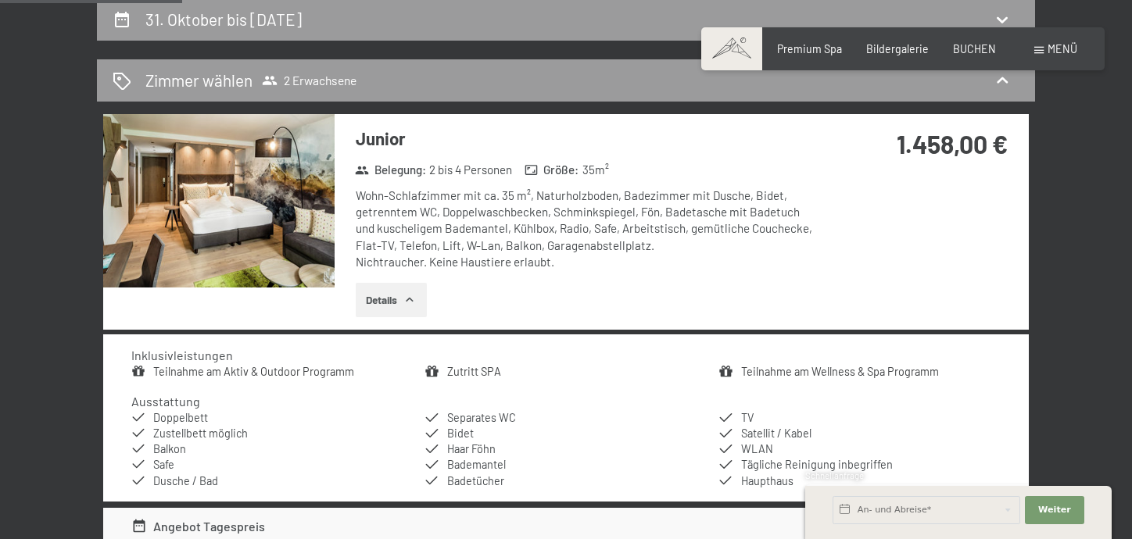
scroll to position [406, 0]
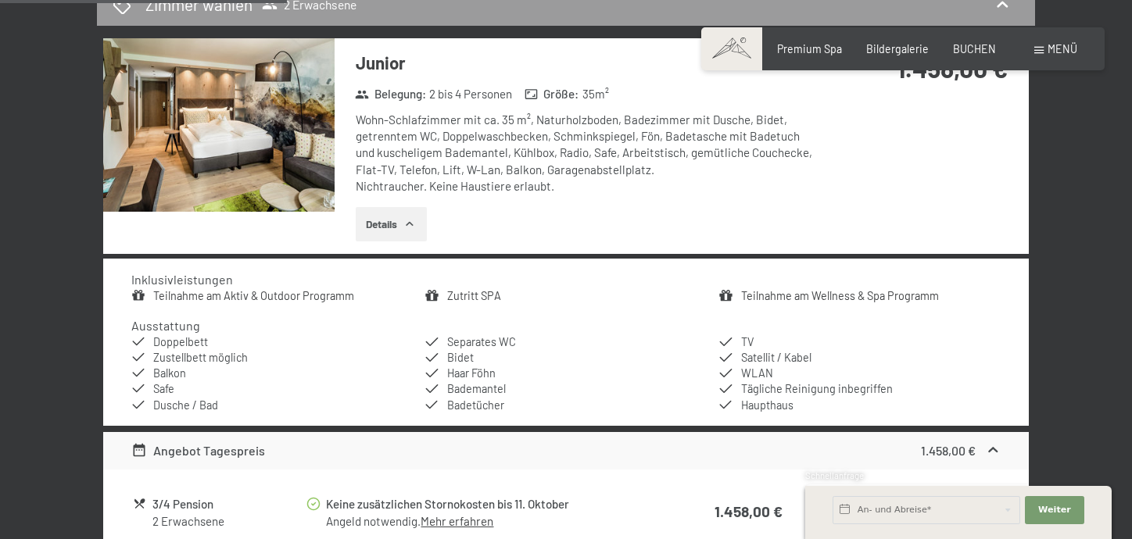
click at [1000, 449] on div "Angebot Tagespreis 1.458,00 €" at bounding box center [565, 451] width 925 height 38
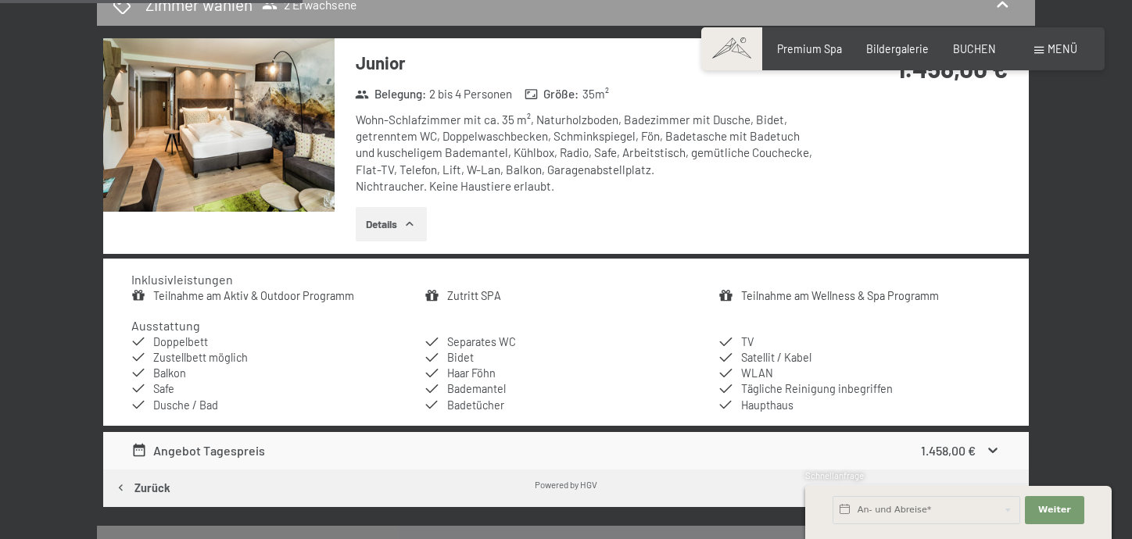
click at [413, 223] on icon "button" at bounding box center [409, 224] width 7 height 4
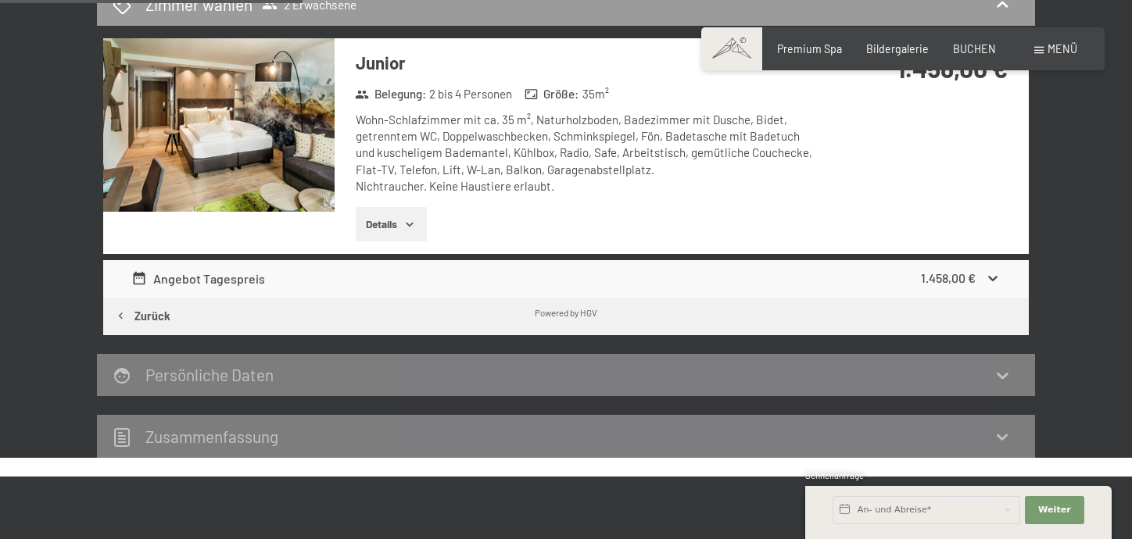
click at [990, 274] on icon at bounding box center [993, 278] width 16 height 16
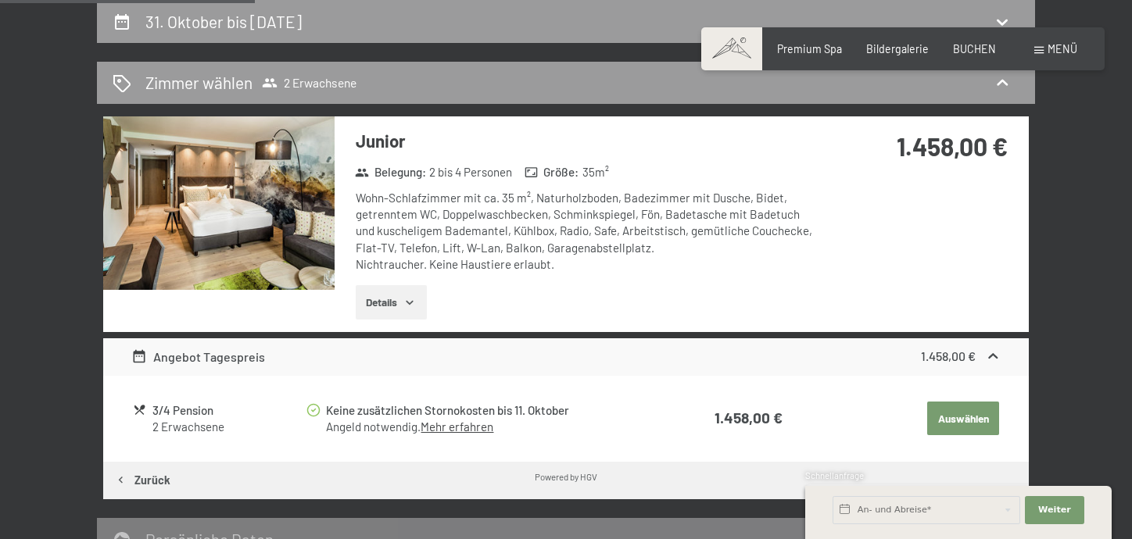
scroll to position [94, 0]
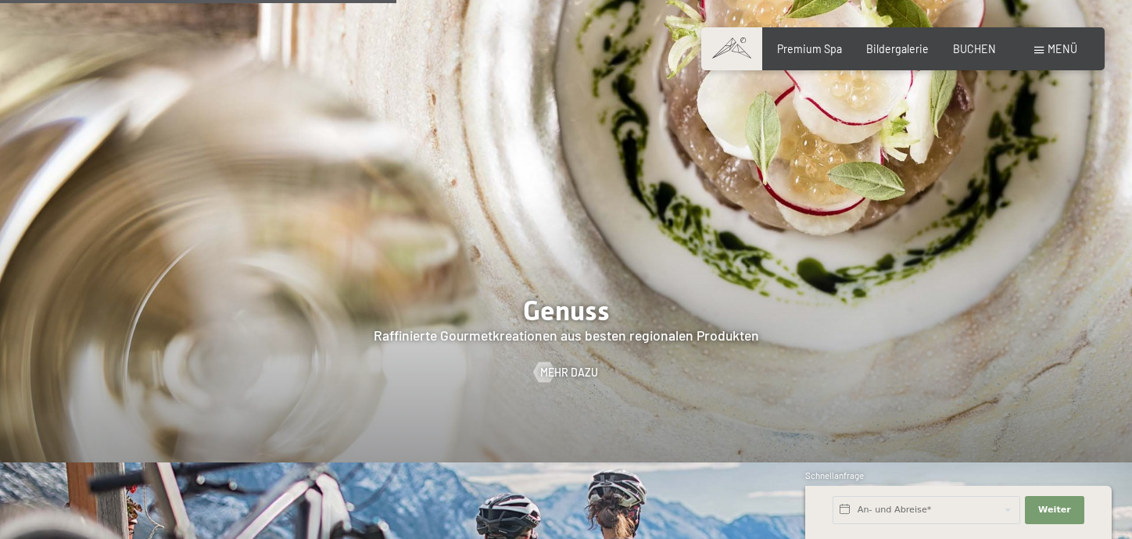
scroll to position [1954, 0]
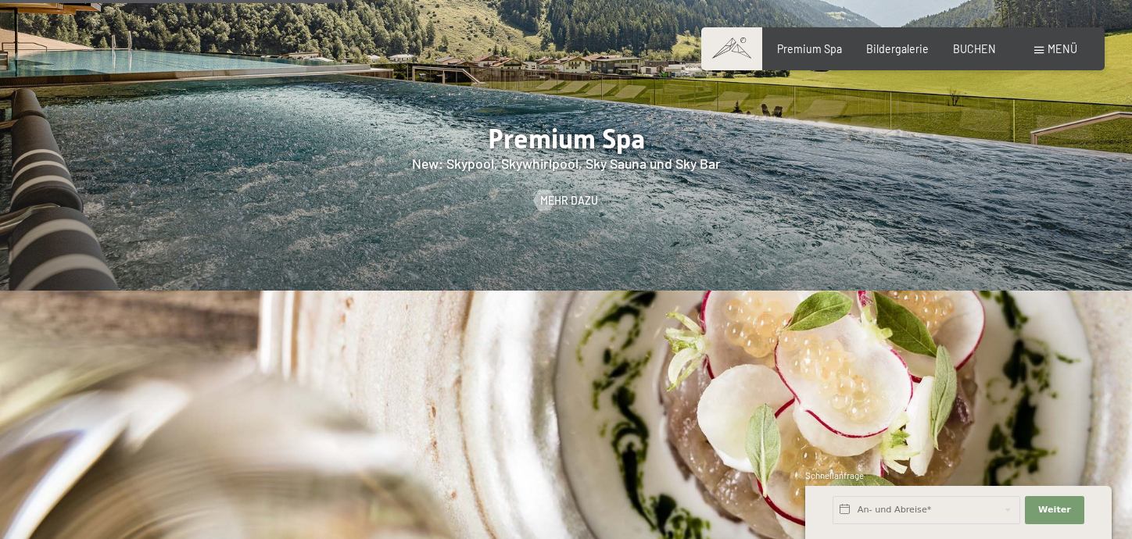
click at [1059, 48] on span "Menü" at bounding box center [1062, 48] width 30 height 13
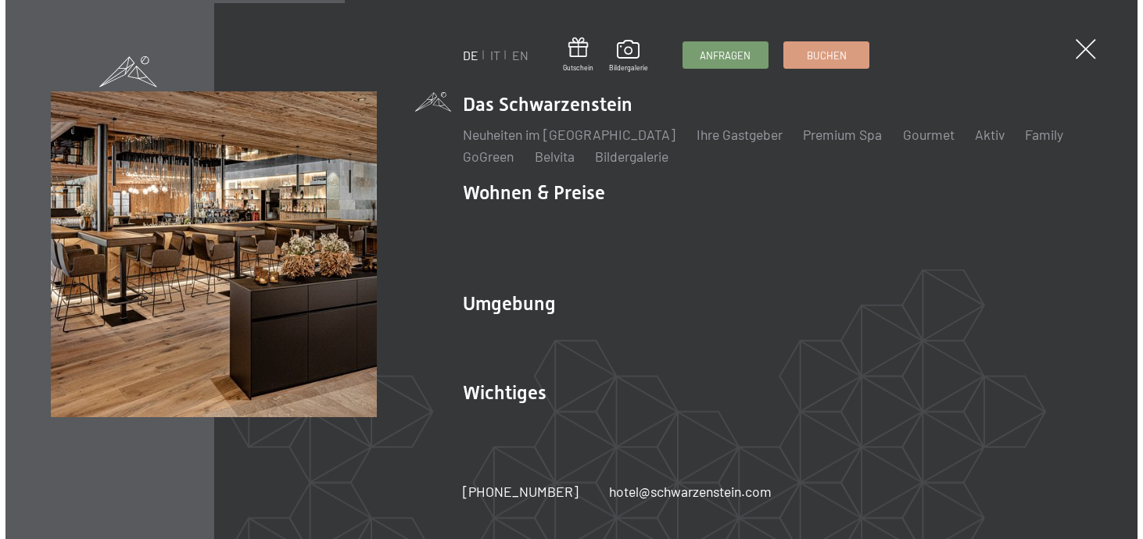
scroll to position [1942, 0]
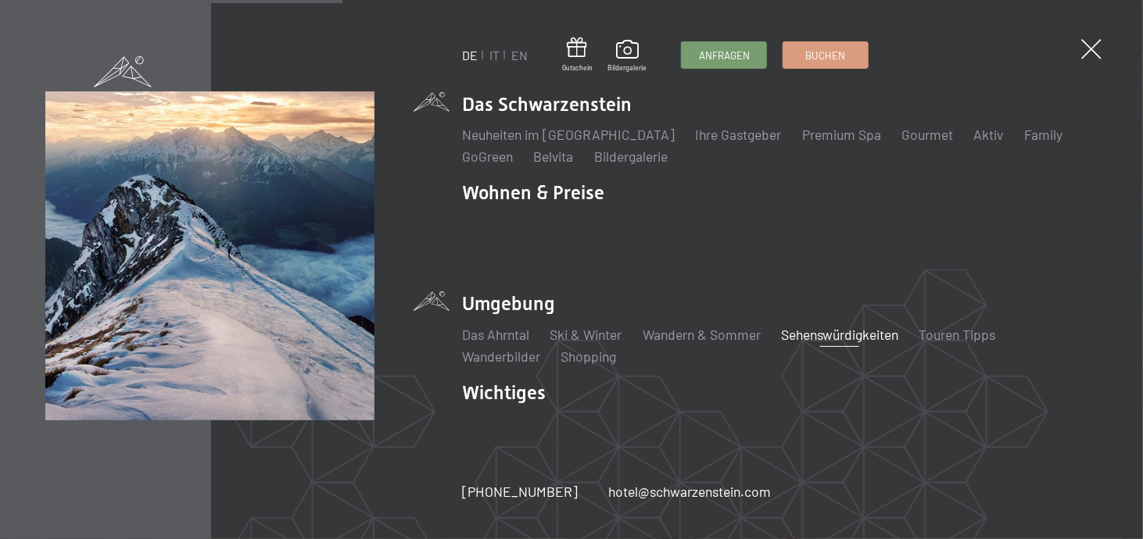
click at [841, 326] on link "Sehenswürdigkeiten" at bounding box center [839, 334] width 117 height 17
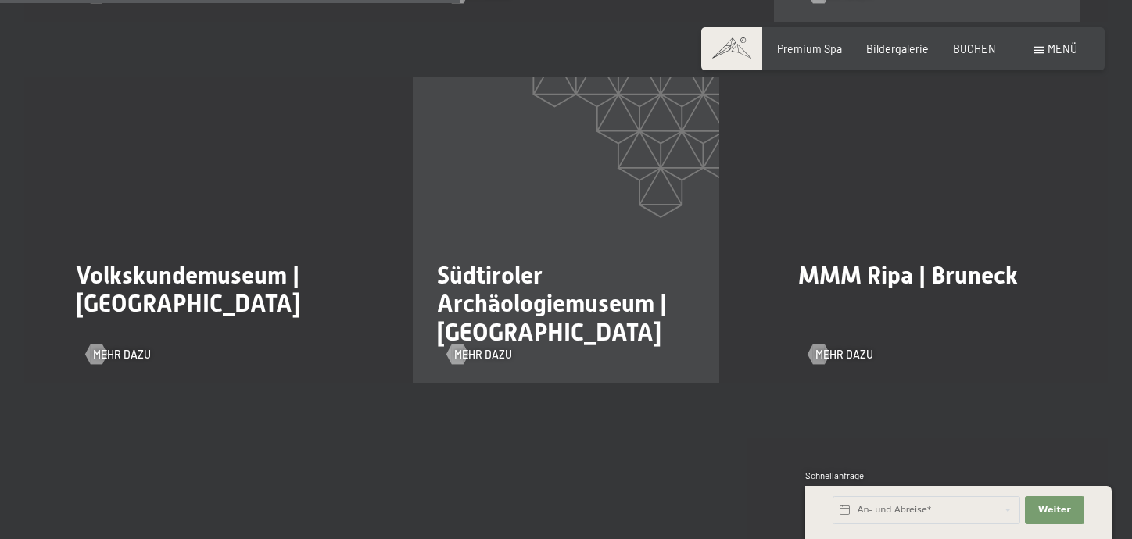
scroll to position [1407, 0]
